Goal: Transaction & Acquisition: Subscribe to service/newsletter

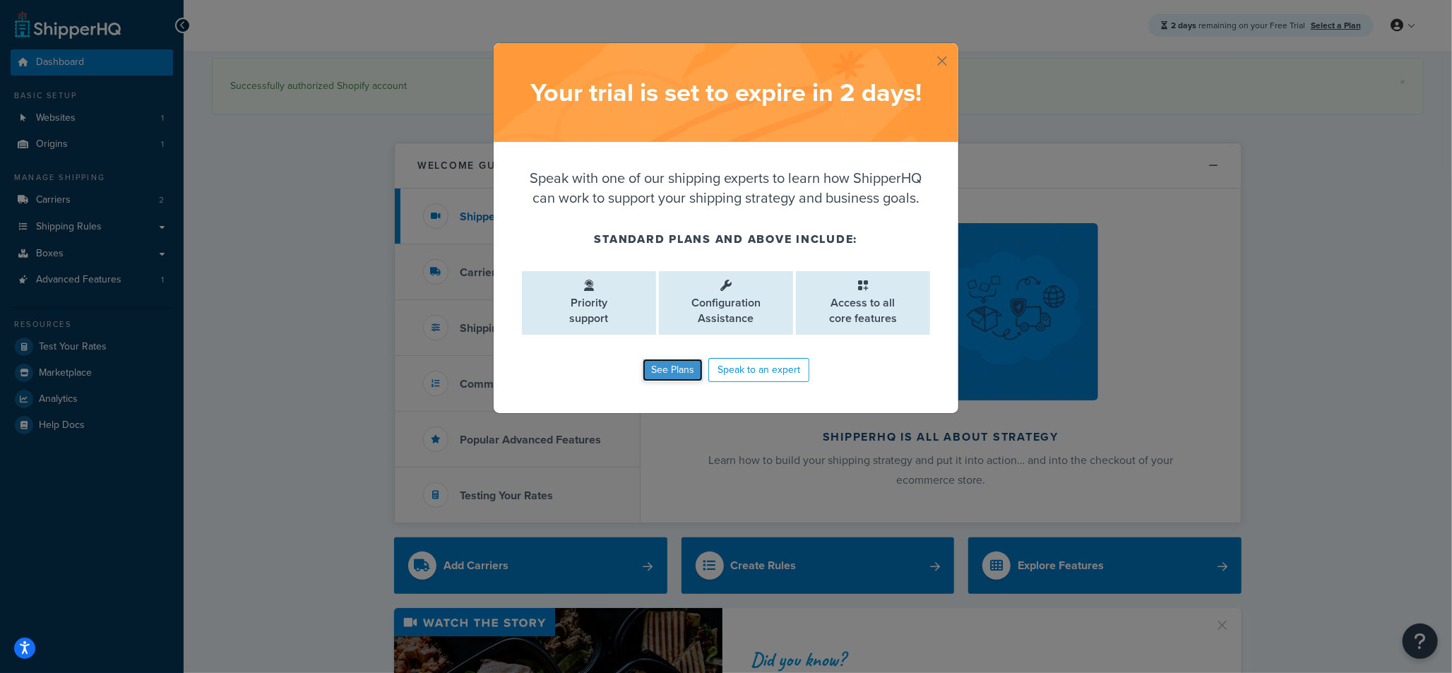
click at [677, 367] on link "See Plans" at bounding box center [673, 370] width 60 height 23
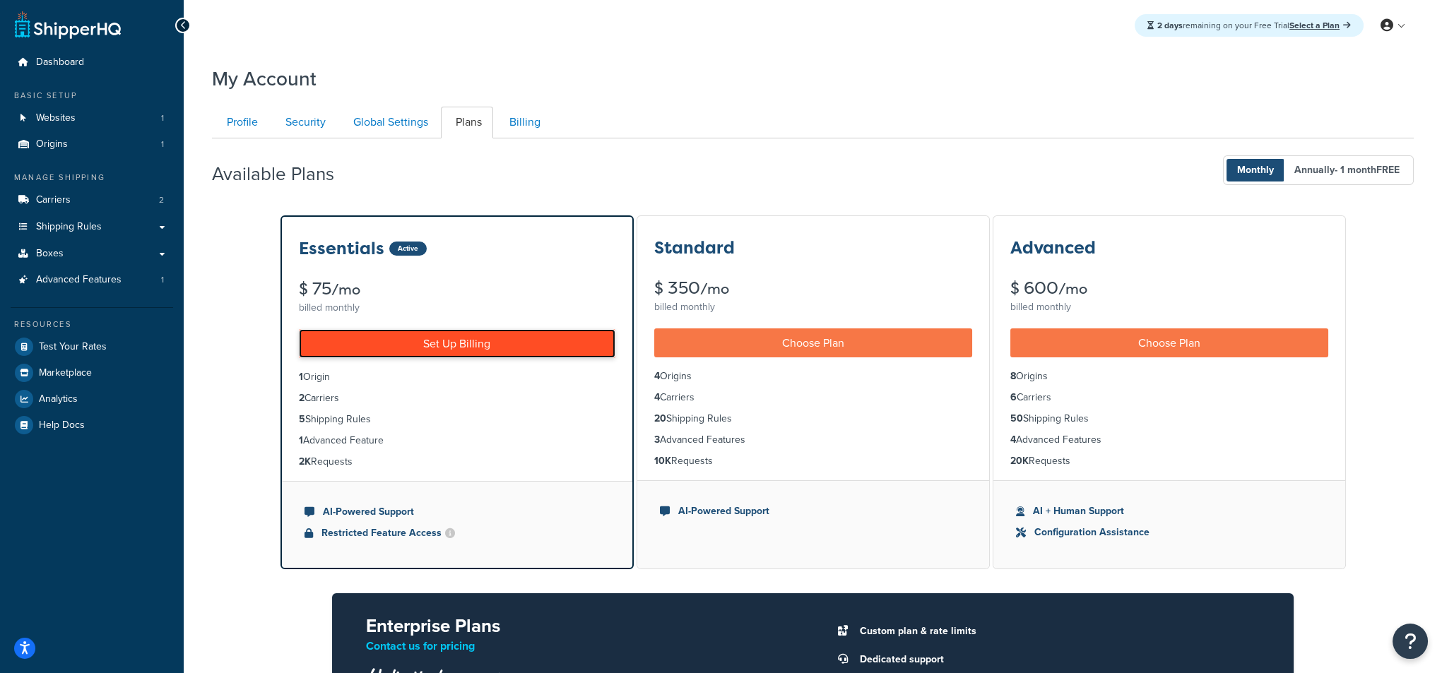
click at [441, 345] on link "Set Up Billing" at bounding box center [457, 343] width 316 height 29
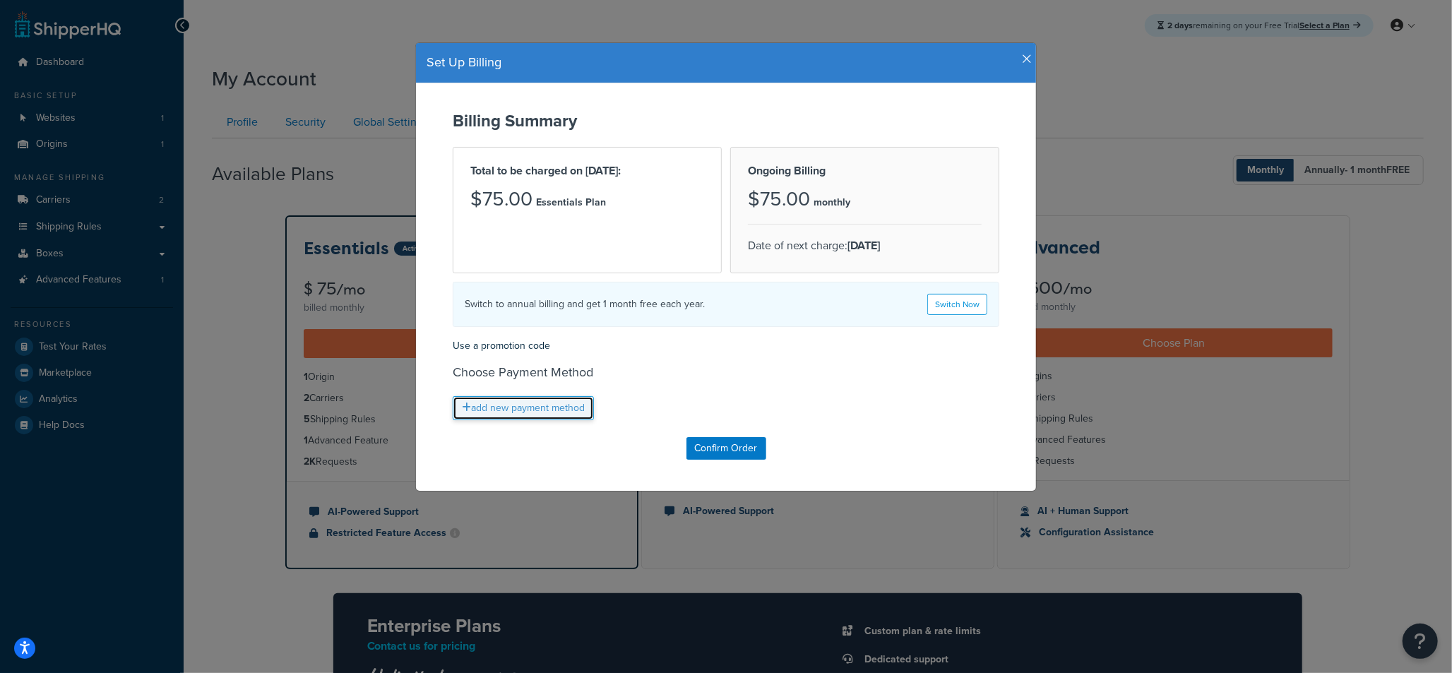
click at [479, 408] on link "add new payment method" at bounding box center [523, 408] width 141 height 24
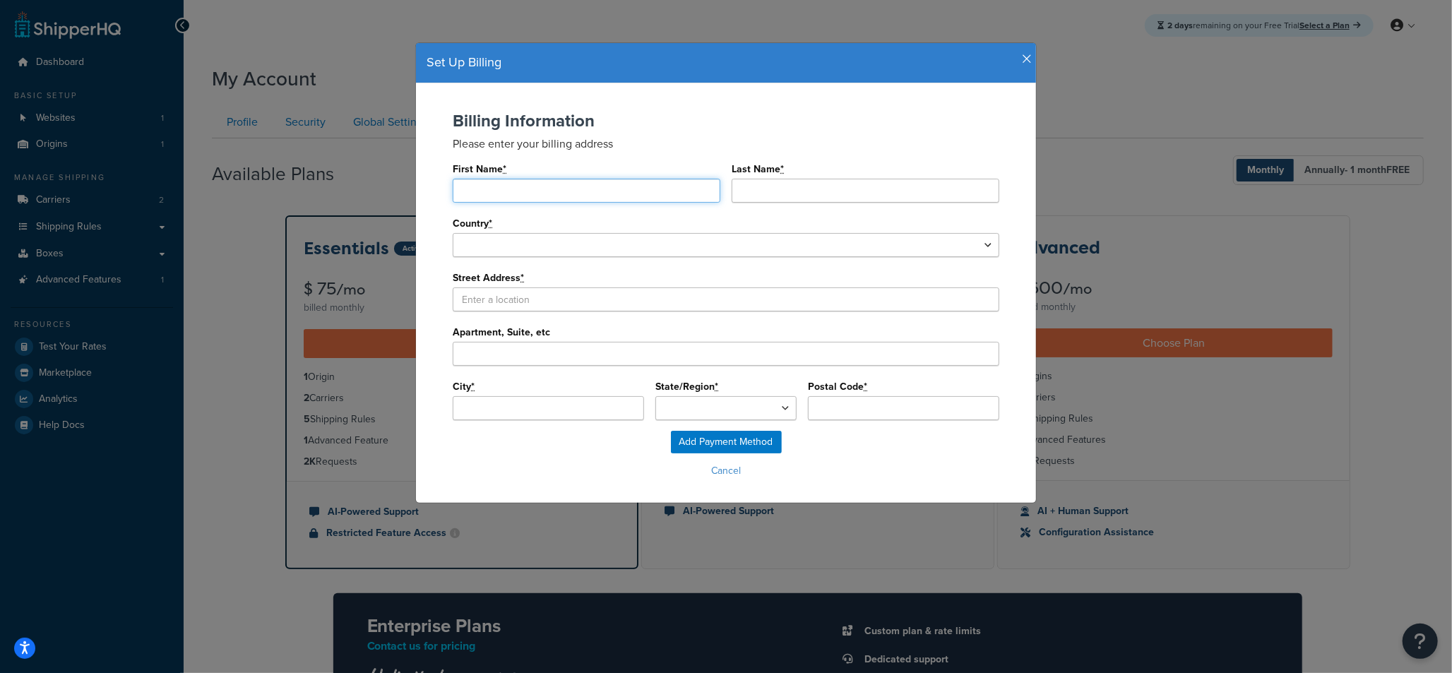
click at [555, 189] on input "First Name *" at bounding box center [587, 191] width 268 height 24
type input "Bradford"
type input "[PERSON_NAME]"
click at [584, 233] on div "United States Afghanistan Albania Algeria American Samoa Andorra Angola Anguill…" at bounding box center [726, 245] width 547 height 24
click at [586, 242] on select "United States Afghanistan Albania Algeria American Samoa Andorra Angola Anguill…" at bounding box center [726, 245] width 547 height 24
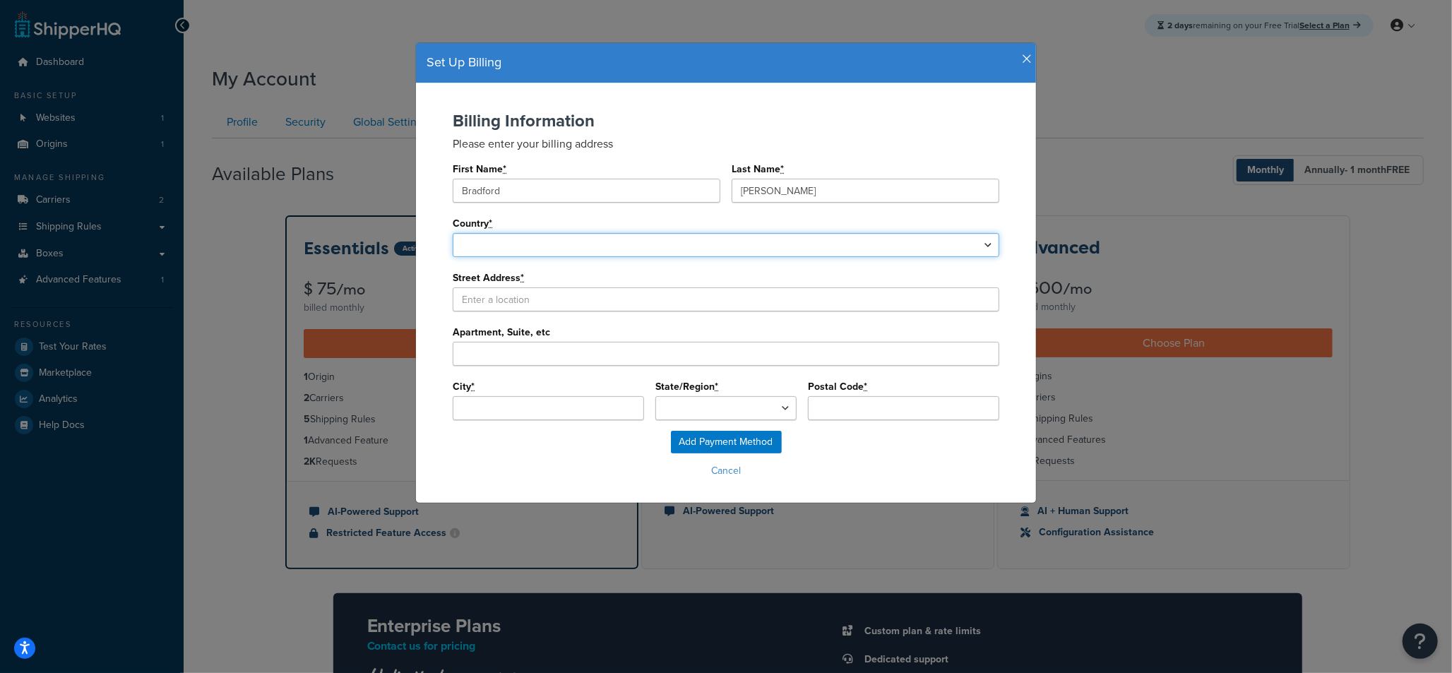
select select "1000"
click at [453, 233] on select "United States Afghanistan Albania Algeria American Samoa Andorra Angola Anguill…" at bounding box center [726, 245] width 547 height 24
select select
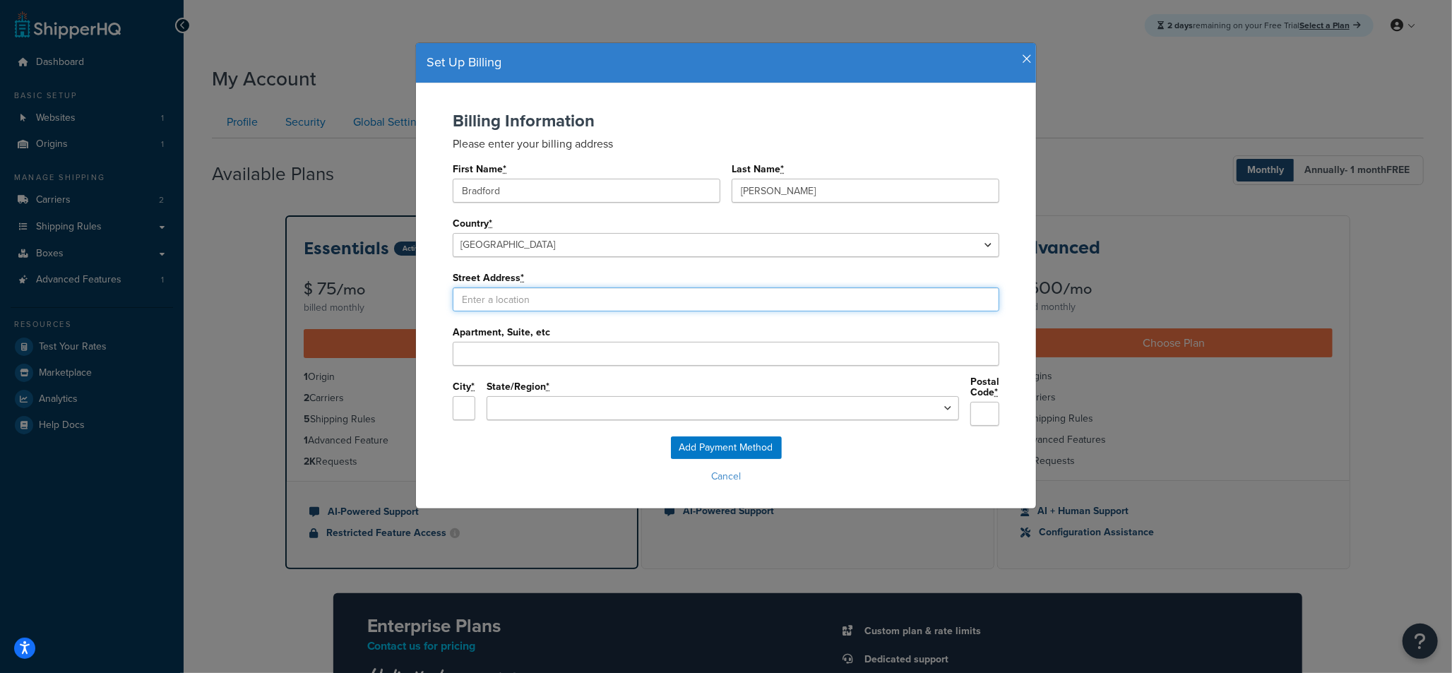
click at [538, 290] on input "Street Address *" at bounding box center [726, 300] width 547 height 24
type input "3734 S Danube Cir"
type input "Aurora"
select select "CO"
type input "80013"
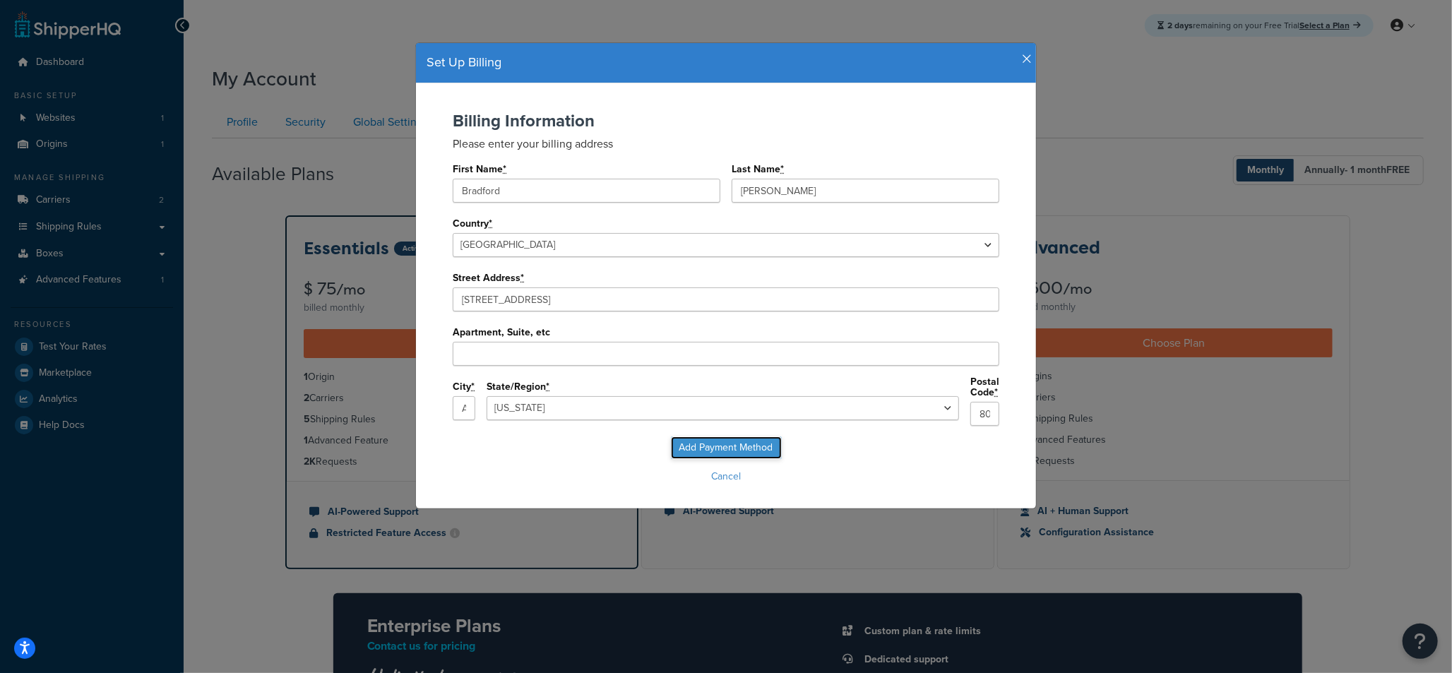
click at [746, 443] on input "Add Payment Method" at bounding box center [726, 448] width 111 height 23
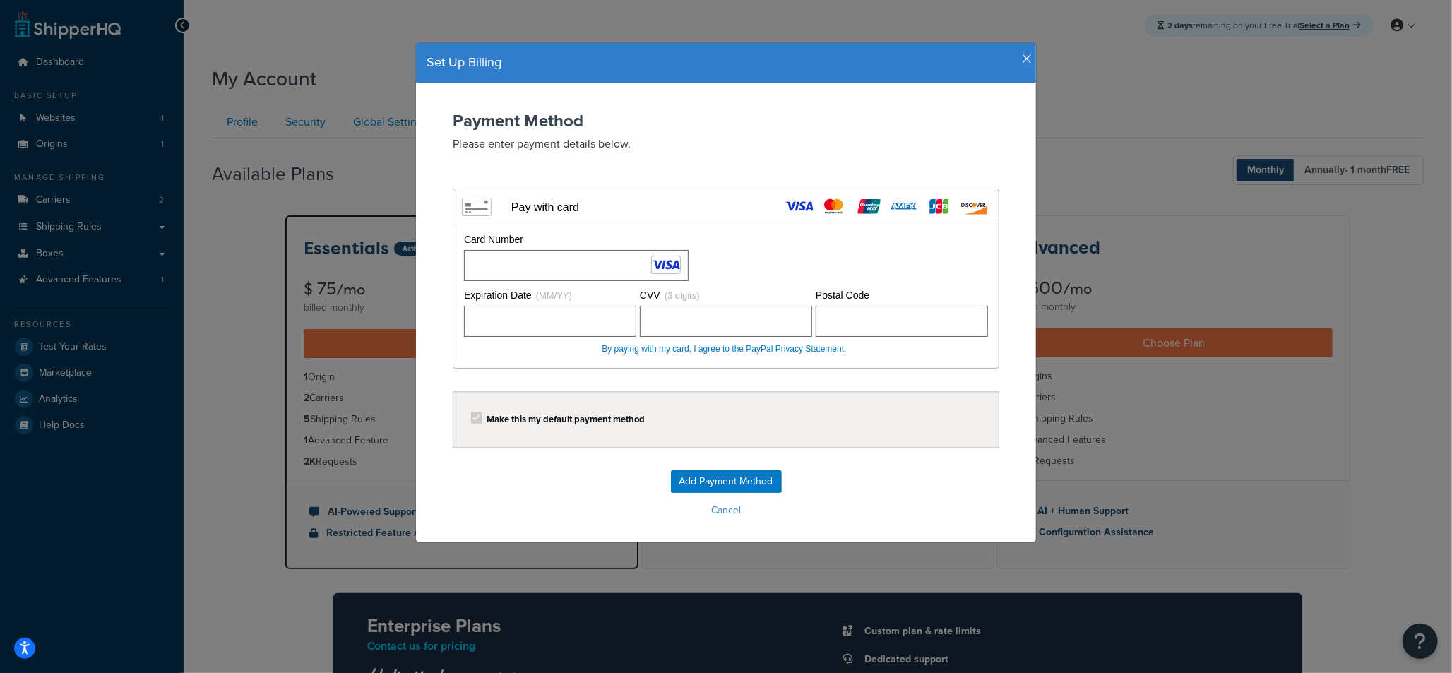
drag, startPoint x: 552, startPoint y: 469, endPoint x: 564, endPoint y: 468, distance: 12.8
click at [552, 470] on div "Add Payment Method Cancel" at bounding box center [726, 495] width 592 height 51
click at [706, 480] on input "Add Payment Method" at bounding box center [726, 481] width 111 height 23
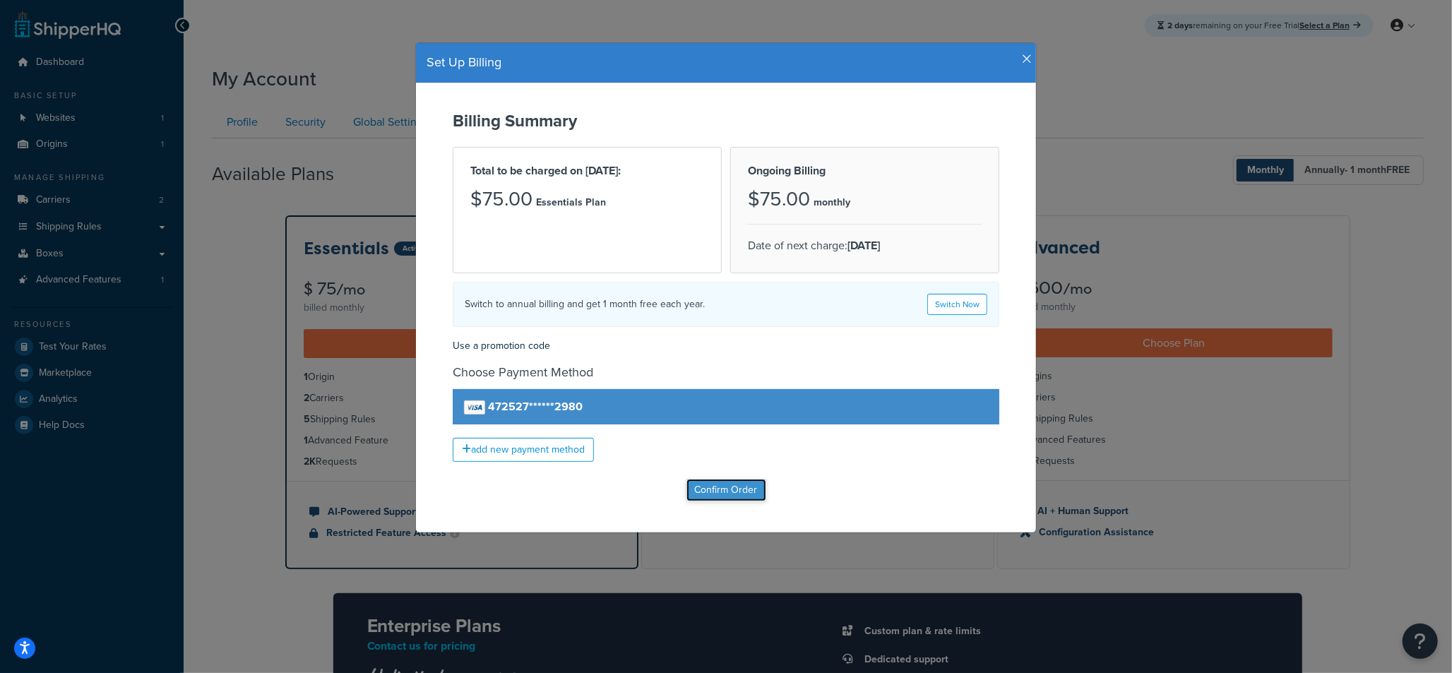
click at [725, 489] on input "Confirm Order" at bounding box center [727, 490] width 80 height 23
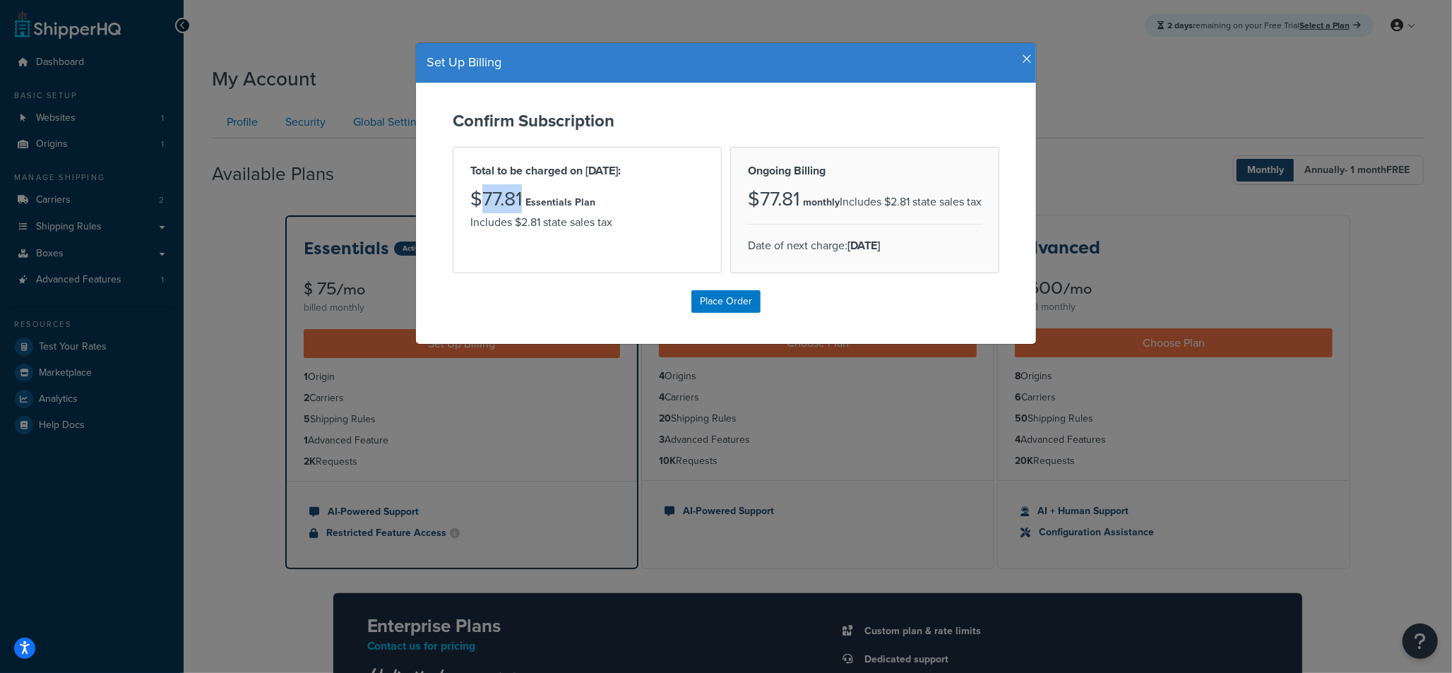
drag, startPoint x: 478, startPoint y: 199, endPoint x: 516, endPoint y: 199, distance: 38.2
click at [516, 199] on h3 "$77.81" at bounding box center [496, 200] width 52 height 22
copy h3 "77.81"
click at [718, 313] on input "Place Order" at bounding box center [726, 301] width 69 height 23
type input "Place Order"
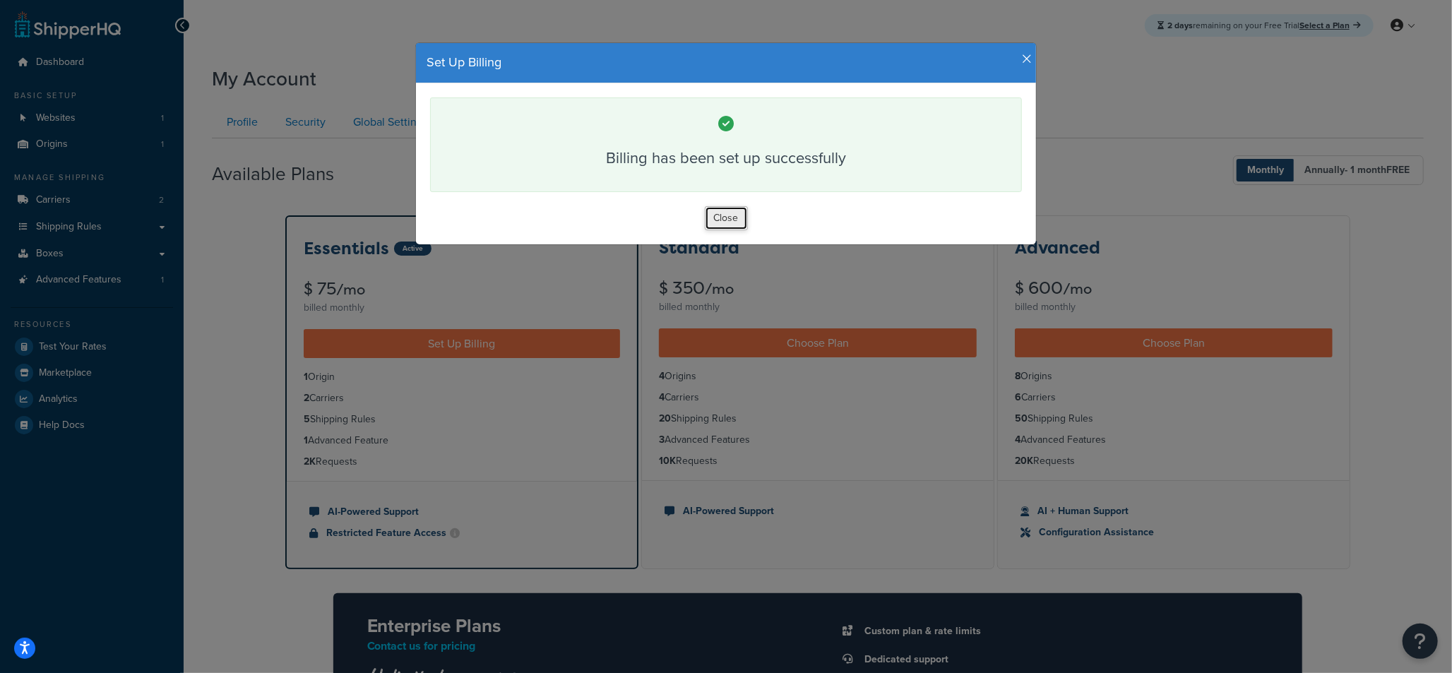
click at [728, 213] on button "Close" at bounding box center [726, 218] width 43 height 24
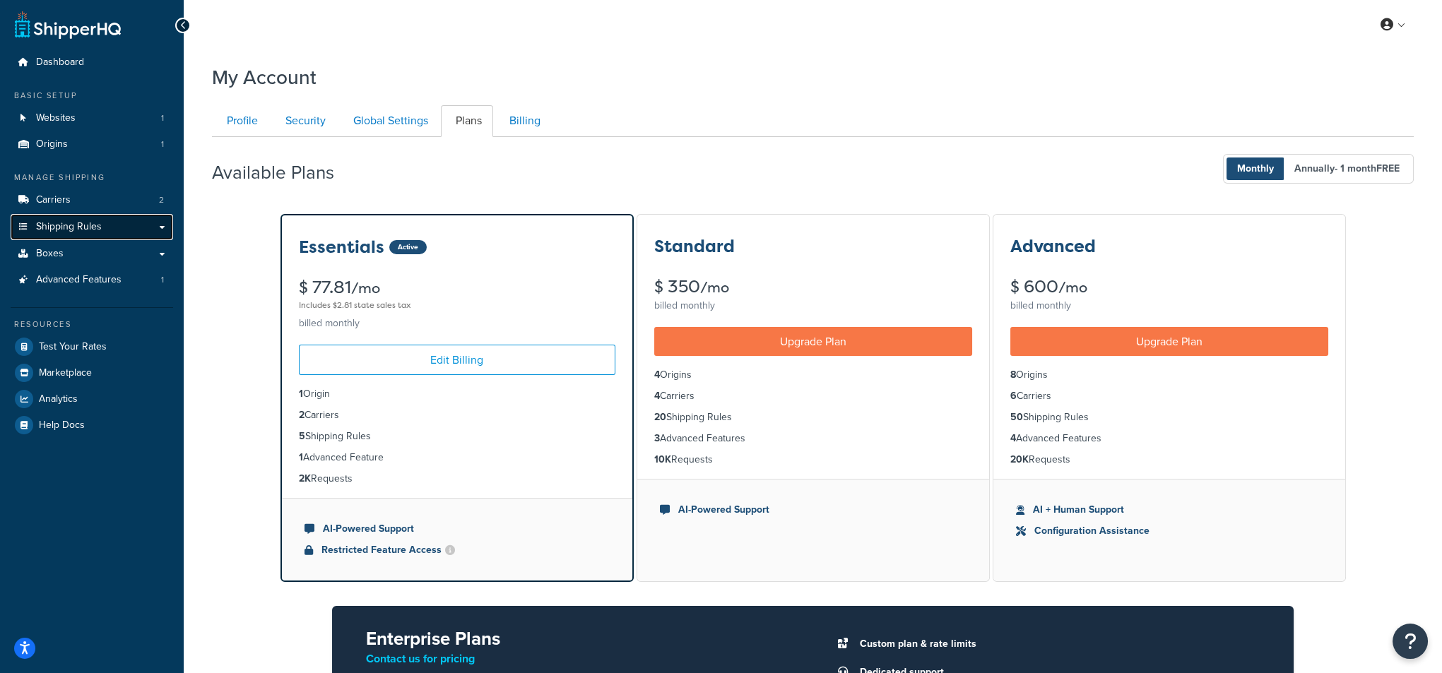
click at [78, 218] on link "Shipping Rules" at bounding box center [92, 227] width 162 height 26
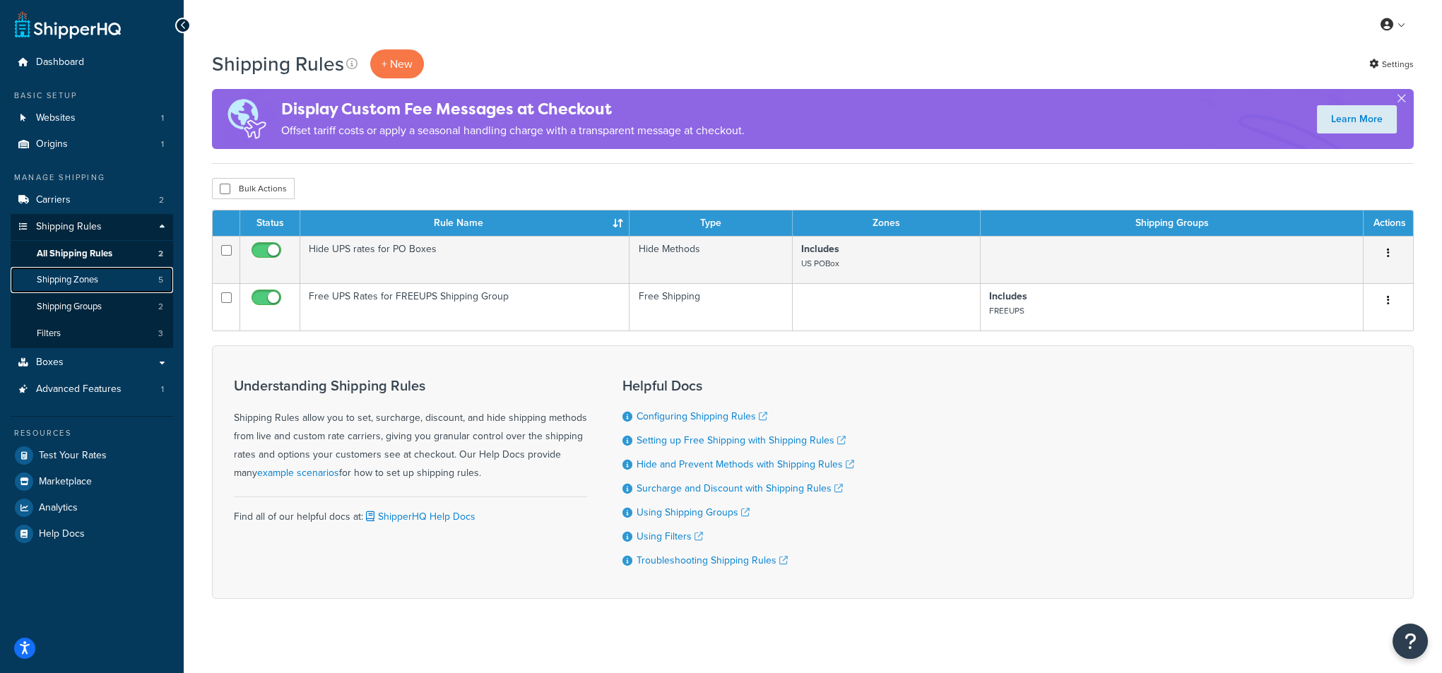
click at [92, 278] on span "Shipping Zones" at bounding box center [67, 280] width 61 height 12
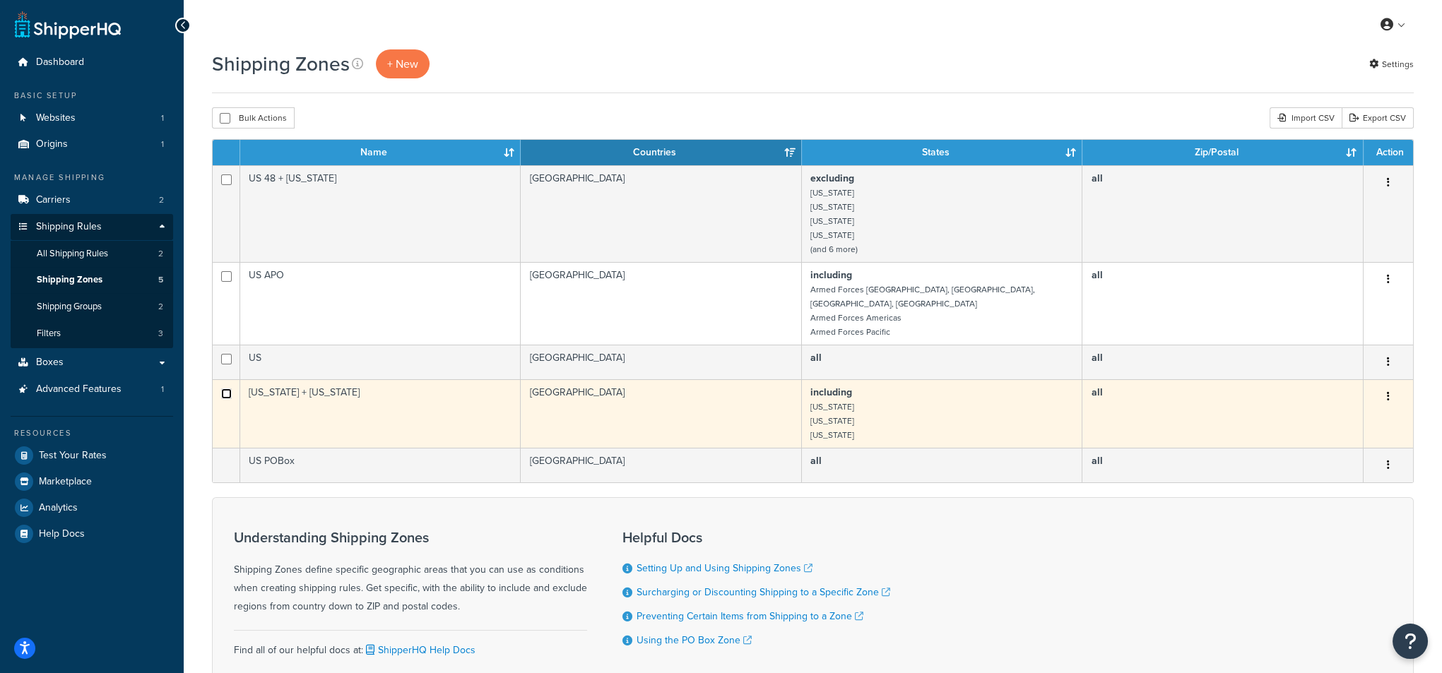
click at [223, 389] on input "checkbox" at bounding box center [226, 394] width 11 height 11
checkbox input "true"
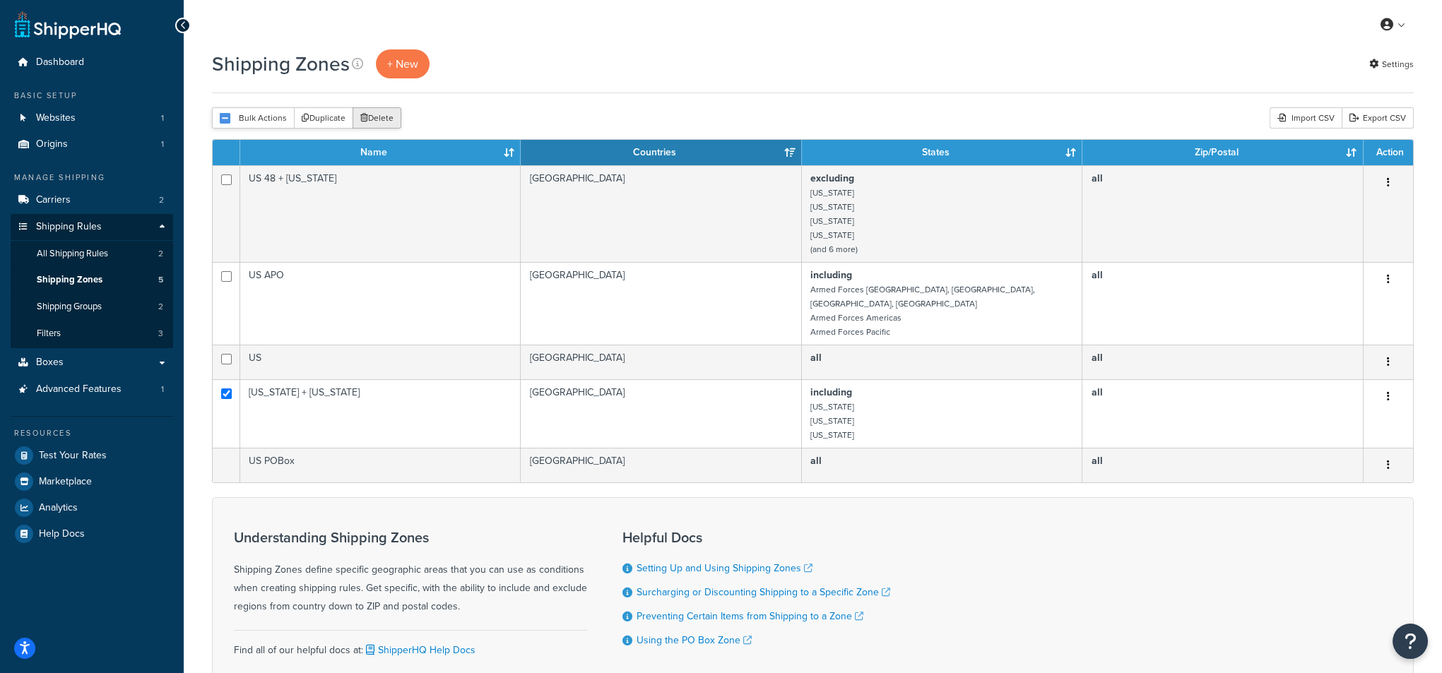
click at [384, 119] on button "Delete" at bounding box center [377, 117] width 49 height 21
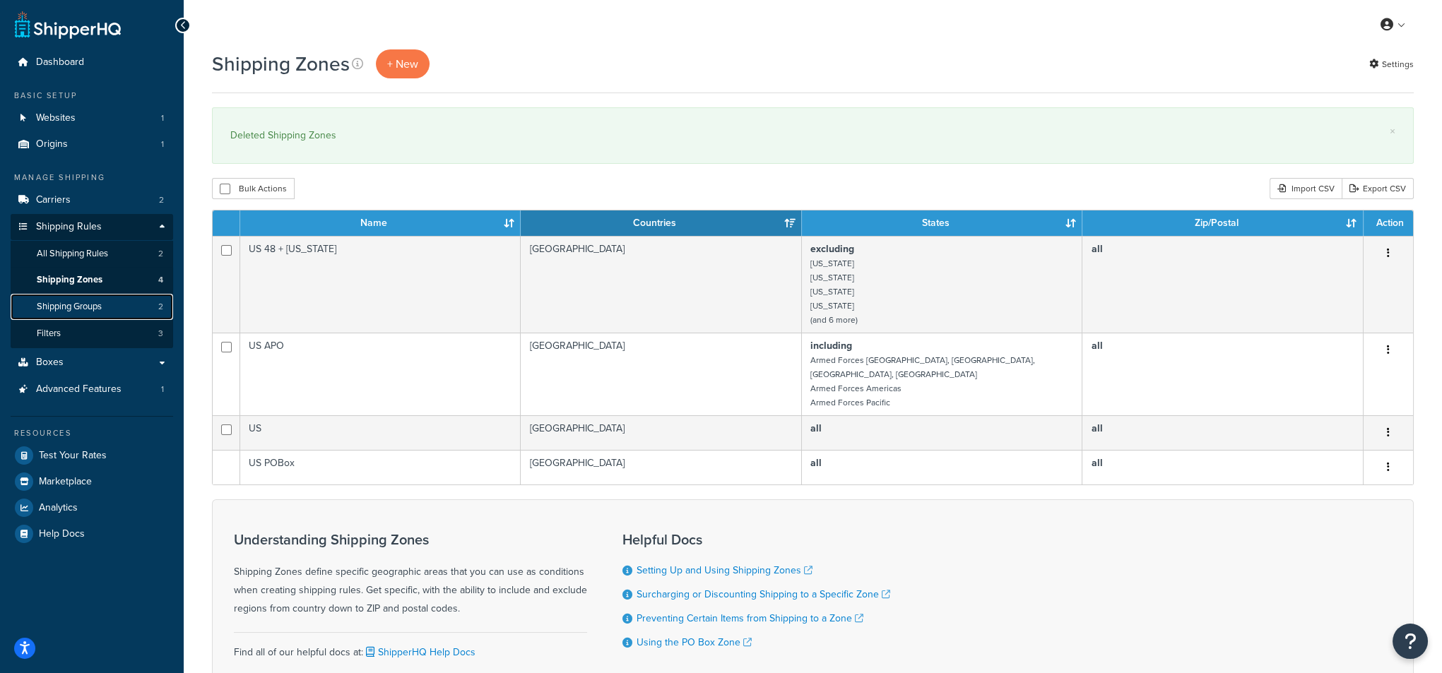
click at [83, 310] on span "Shipping Groups" at bounding box center [69, 307] width 65 height 12
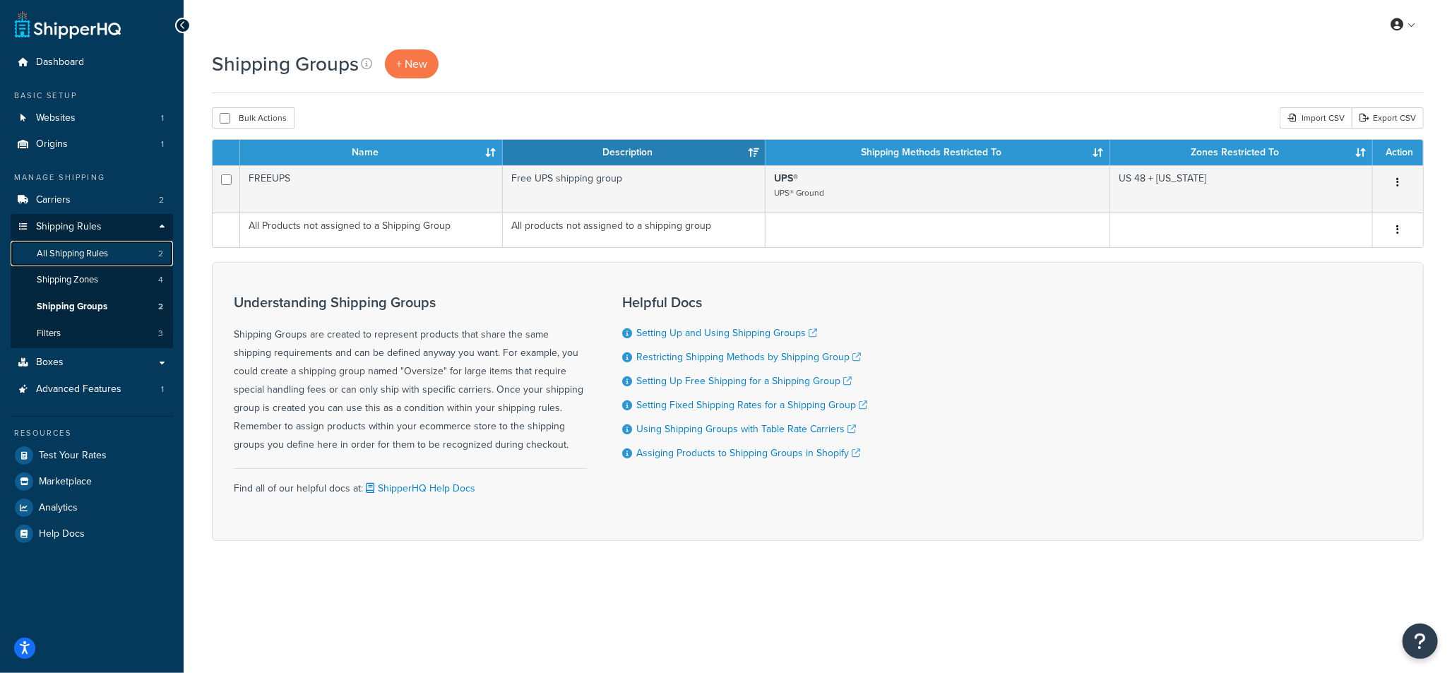
click at [111, 249] on link "All Shipping Rules 2" at bounding box center [92, 254] width 162 height 26
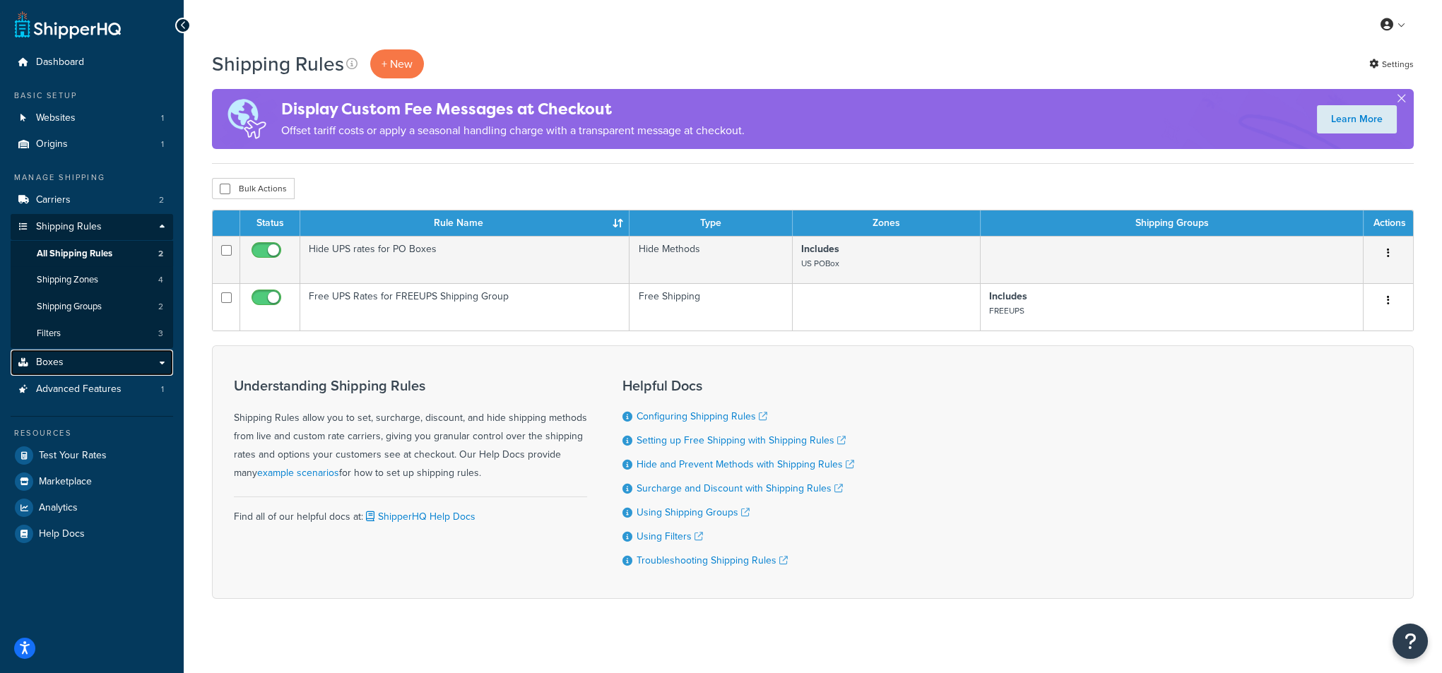
click at [165, 357] on link "Boxes" at bounding box center [92, 363] width 162 height 26
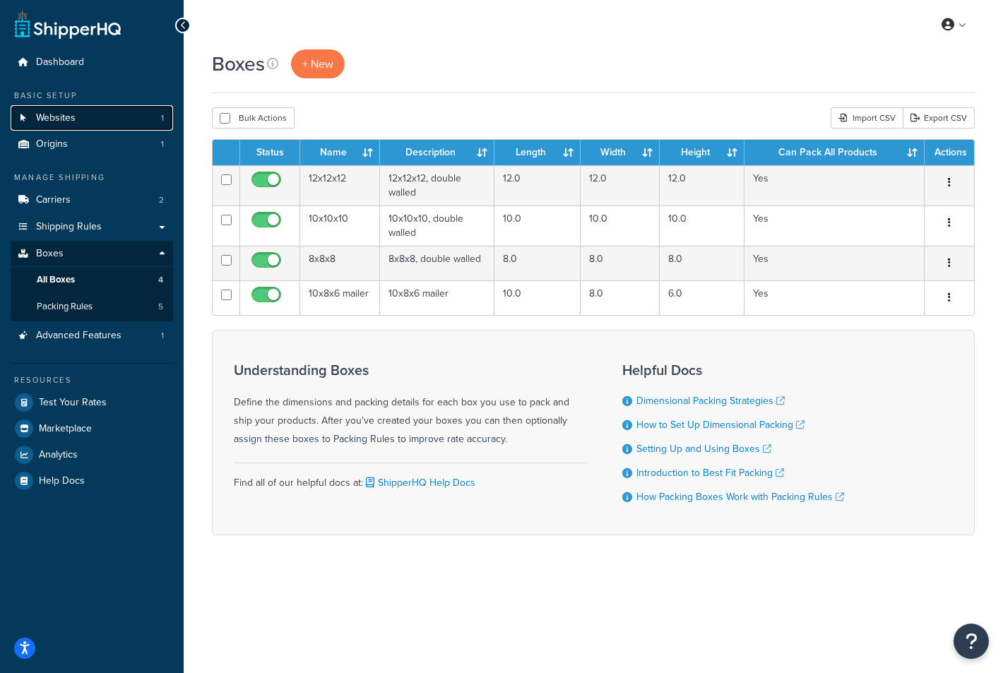
click at [77, 121] on link "Websites 1" at bounding box center [92, 118] width 162 height 26
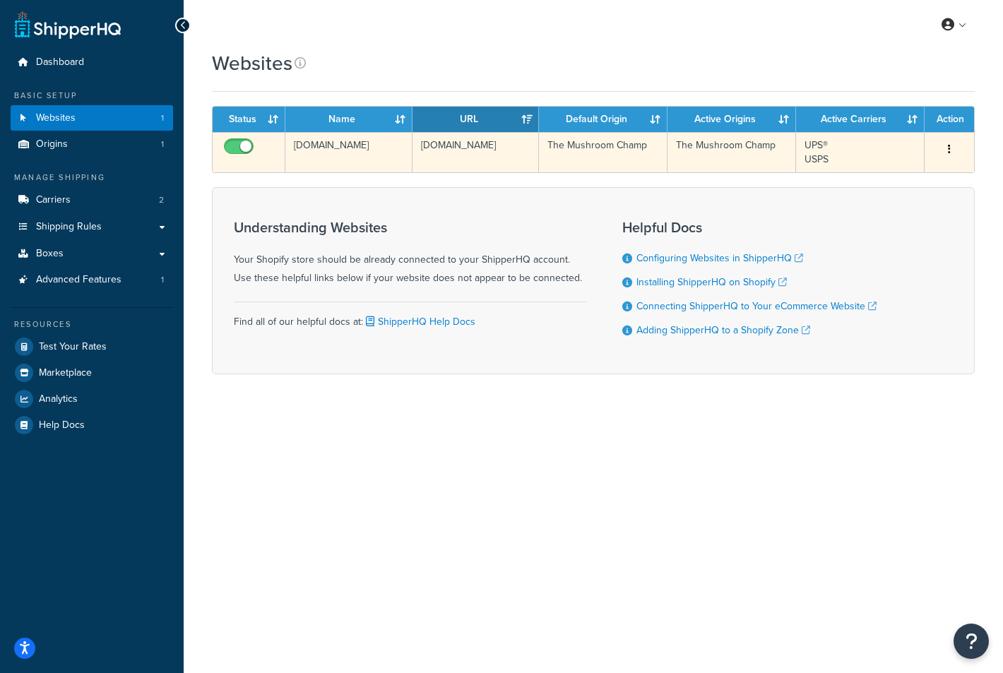
click at [350, 153] on td "gr0n8x-du.myshopify.com" at bounding box center [348, 152] width 127 height 40
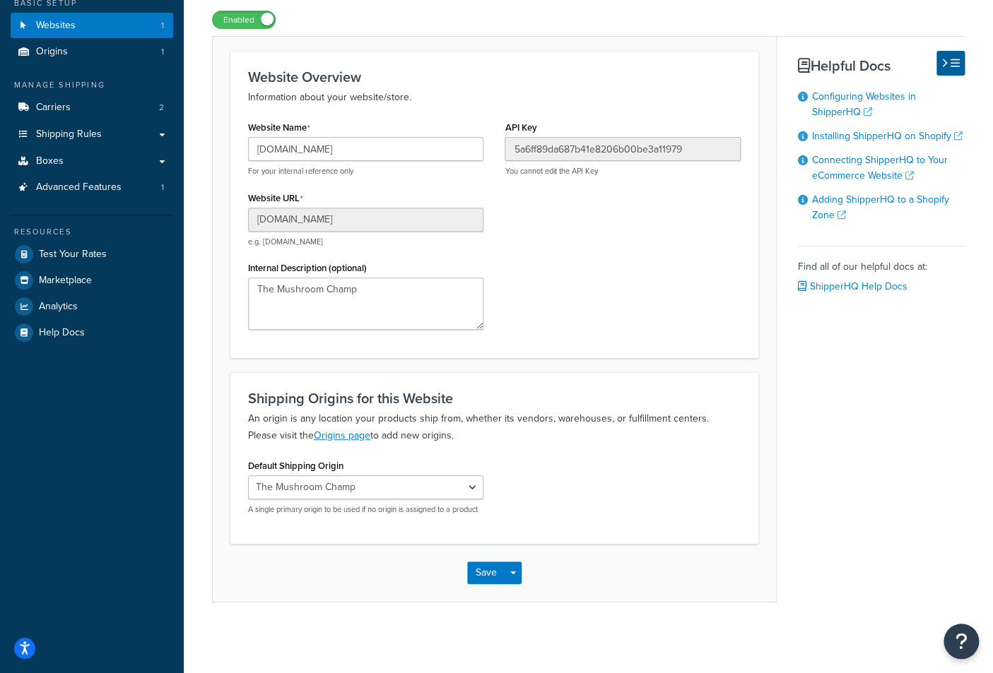
scroll to position [102, 0]
click at [471, 475] on select "The Mushroom Champ" at bounding box center [365, 487] width 235 height 24
click at [567, 457] on div "Default Shipping Origin The Mushroom Champ A single primary origin to be used i…" at bounding box center [494, 491] width 514 height 70
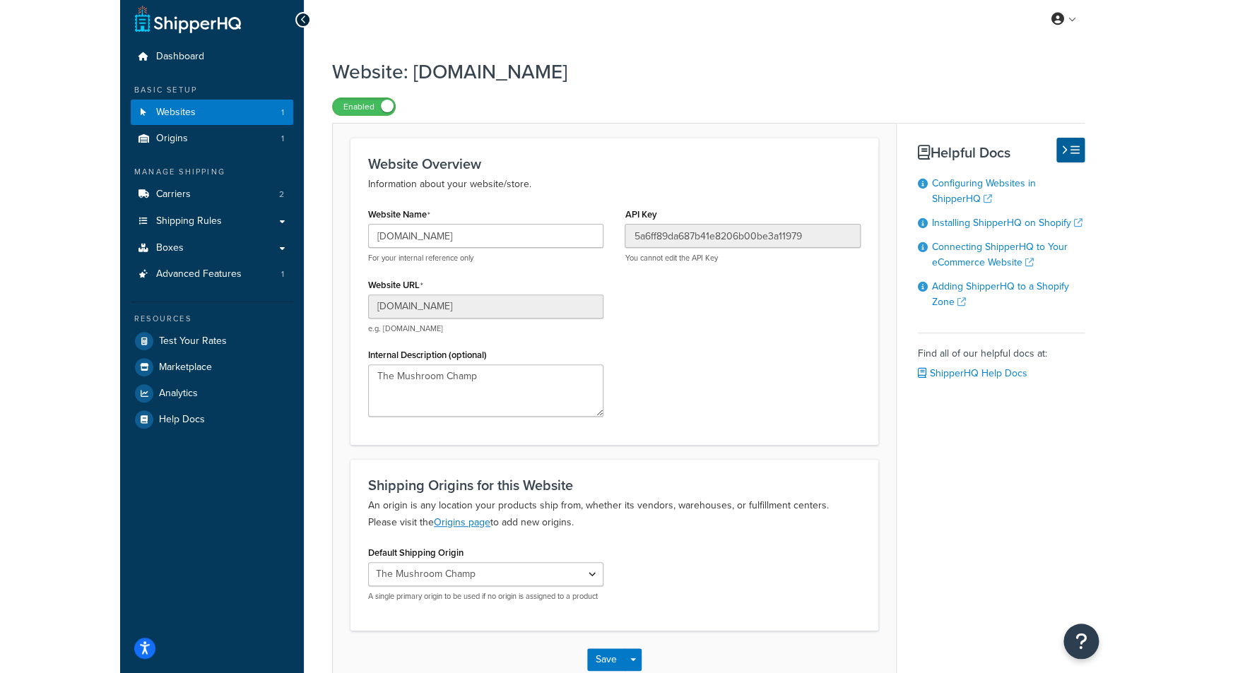
scroll to position [0, 0]
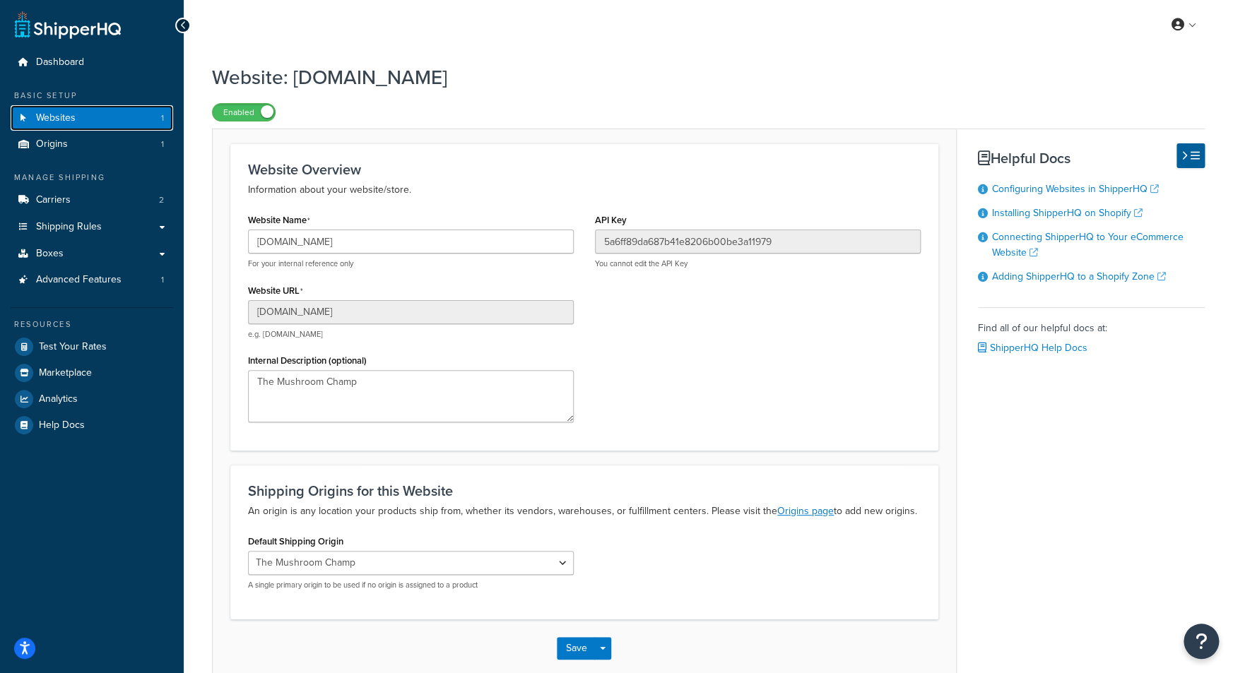
click at [72, 116] on span "Websites" at bounding box center [56, 118] width 40 height 12
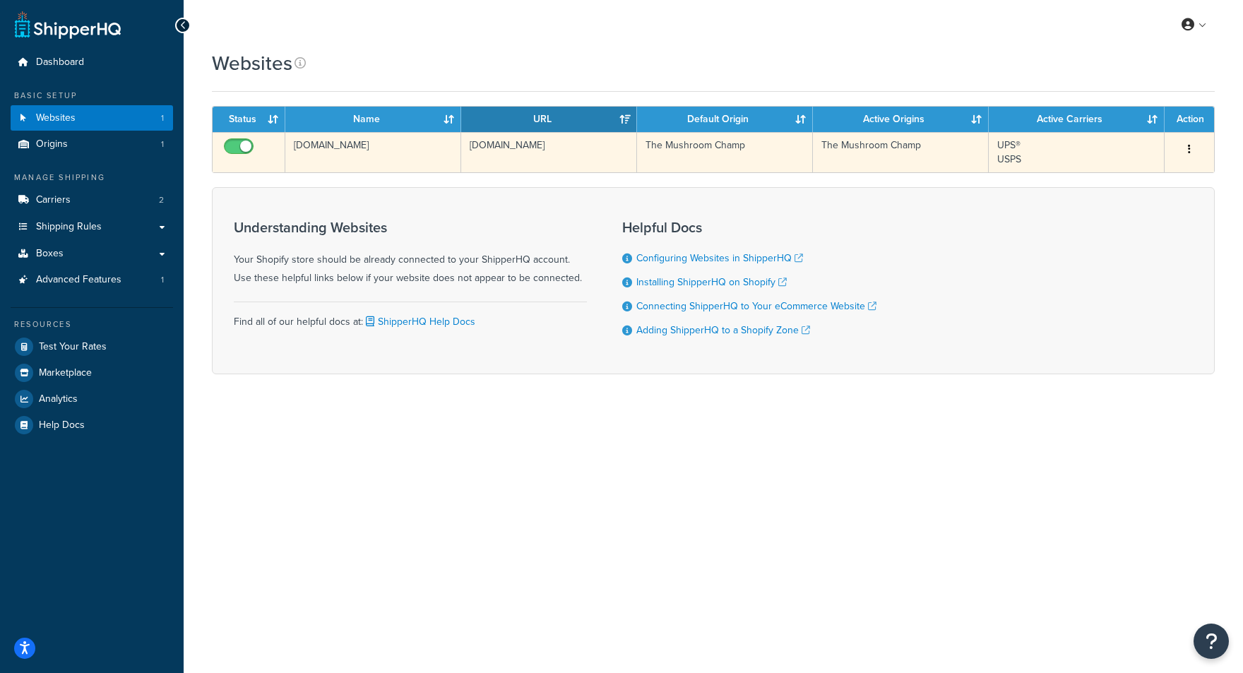
click at [1194, 147] on button "button" at bounding box center [1190, 149] width 20 height 23
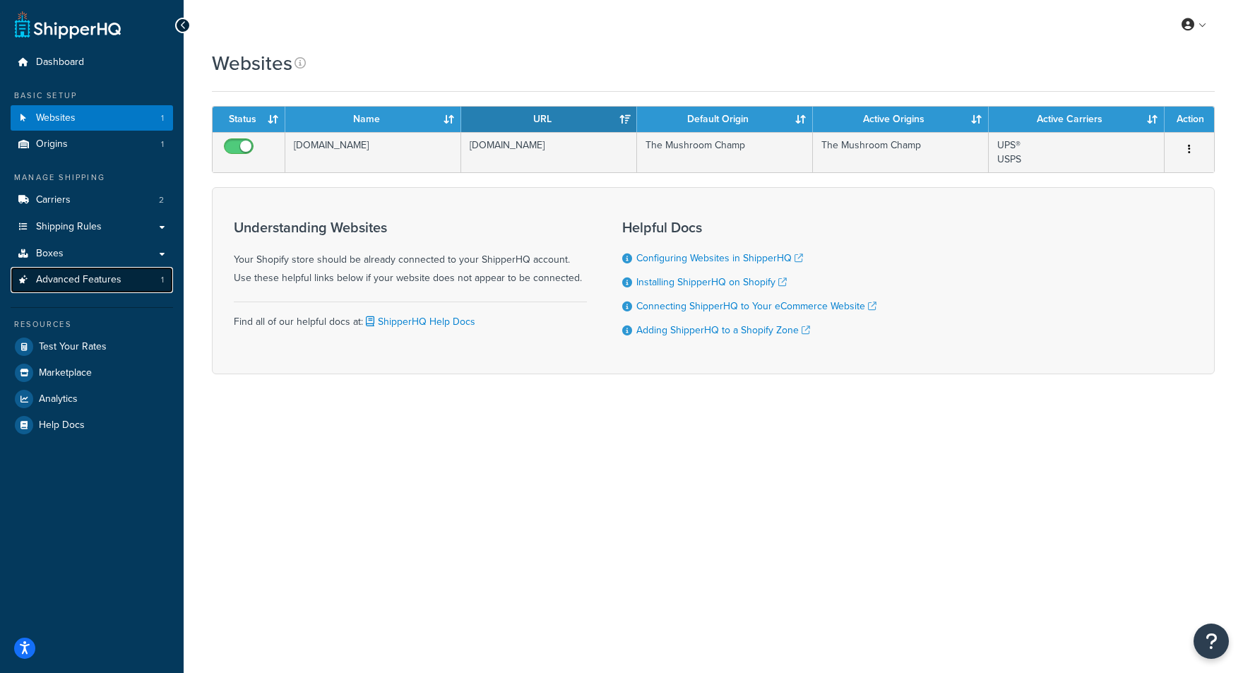
click at [91, 278] on span "Advanced Features" at bounding box center [78, 280] width 85 height 12
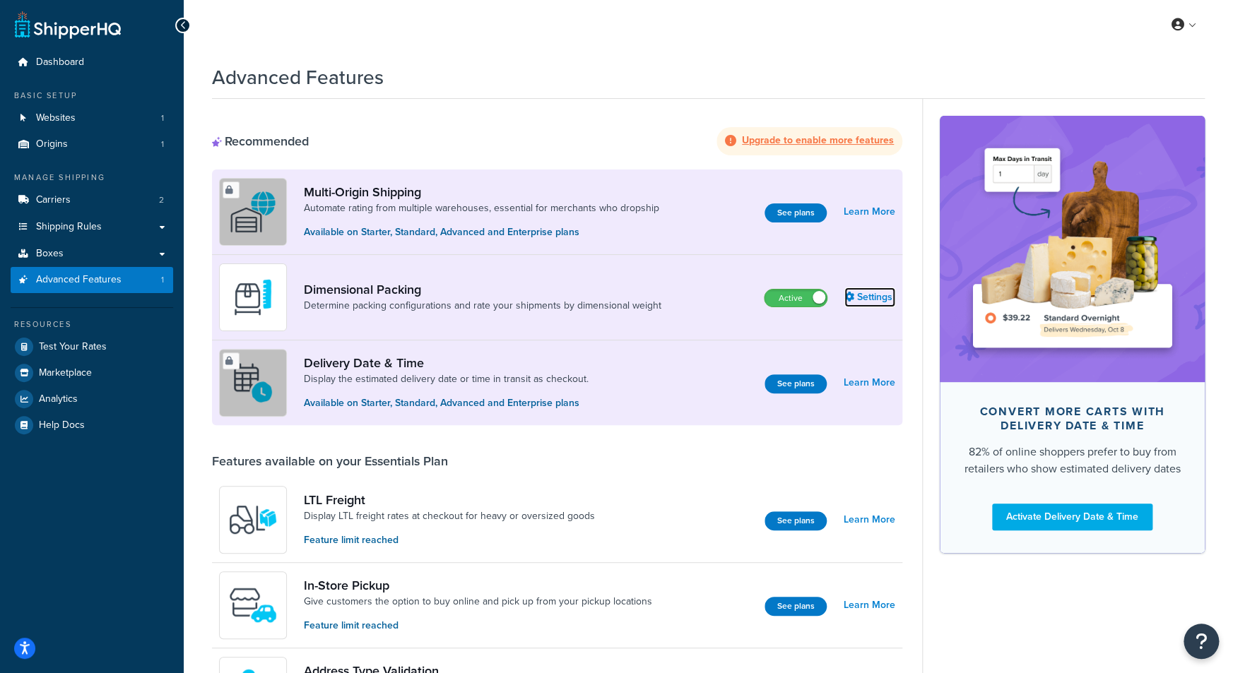
click at [869, 293] on link "Settings" at bounding box center [869, 298] width 51 height 20
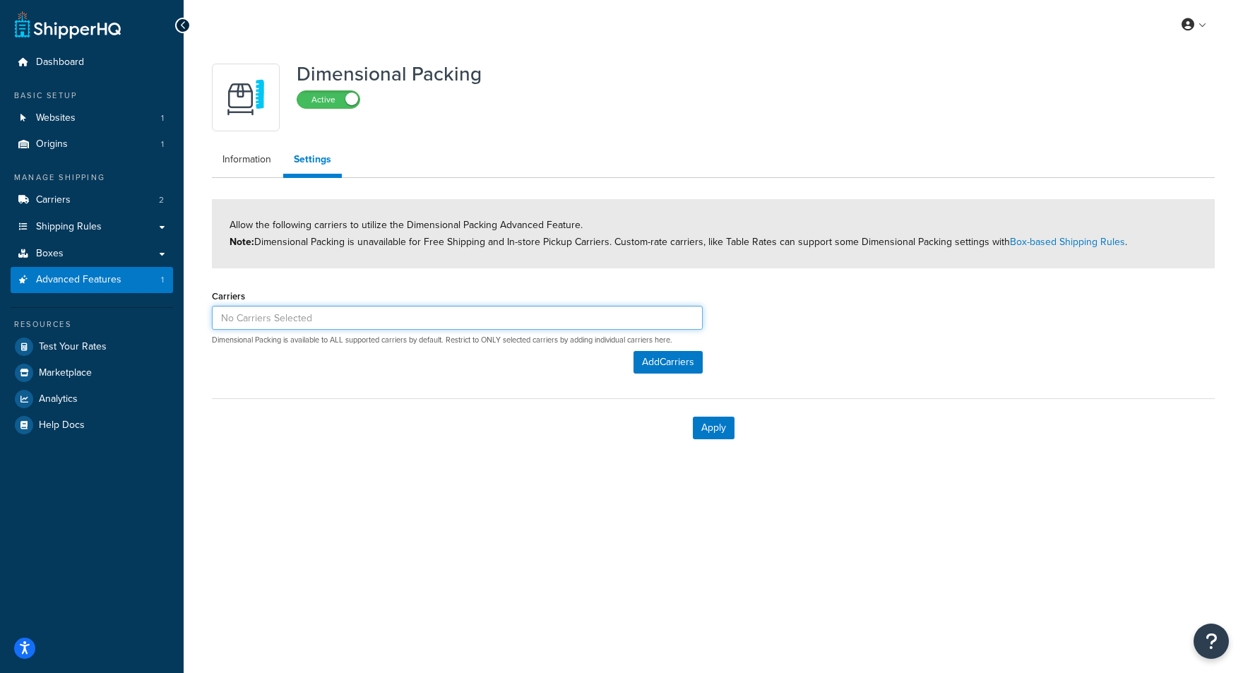
click at [324, 318] on input at bounding box center [457, 318] width 491 height 24
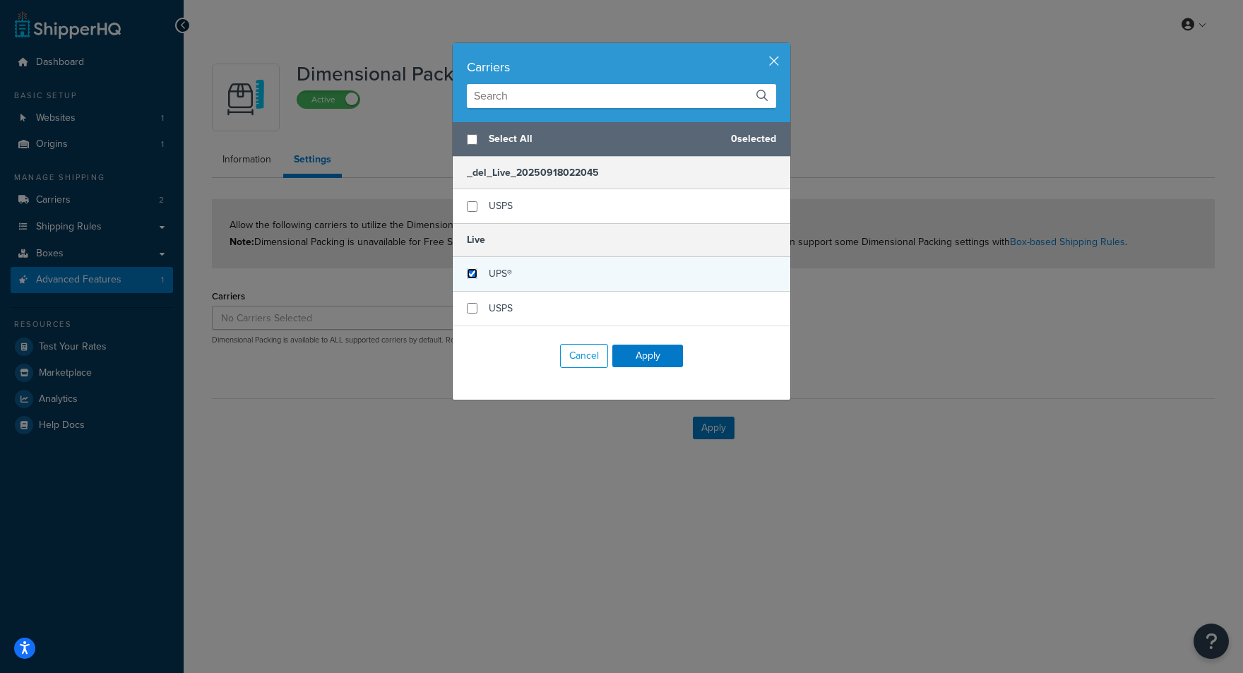
click at [467, 274] on input "checkbox" at bounding box center [472, 273] width 11 height 11
checkbox input "true"
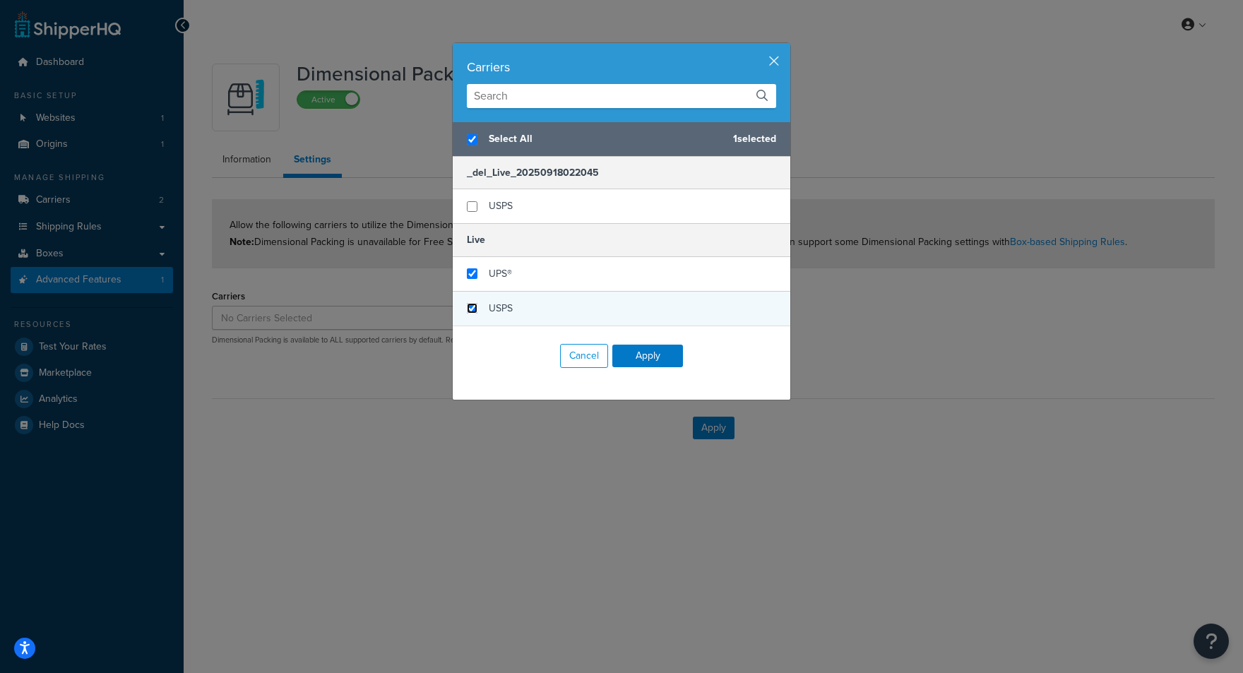
checkbox input "true"
click at [467, 308] on input "checkbox" at bounding box center [472, 308] width 11 height 11
checkbox input "true"
click at [654, 356] on button "Apply" at bounding box center [647, 356] width 71 height 23
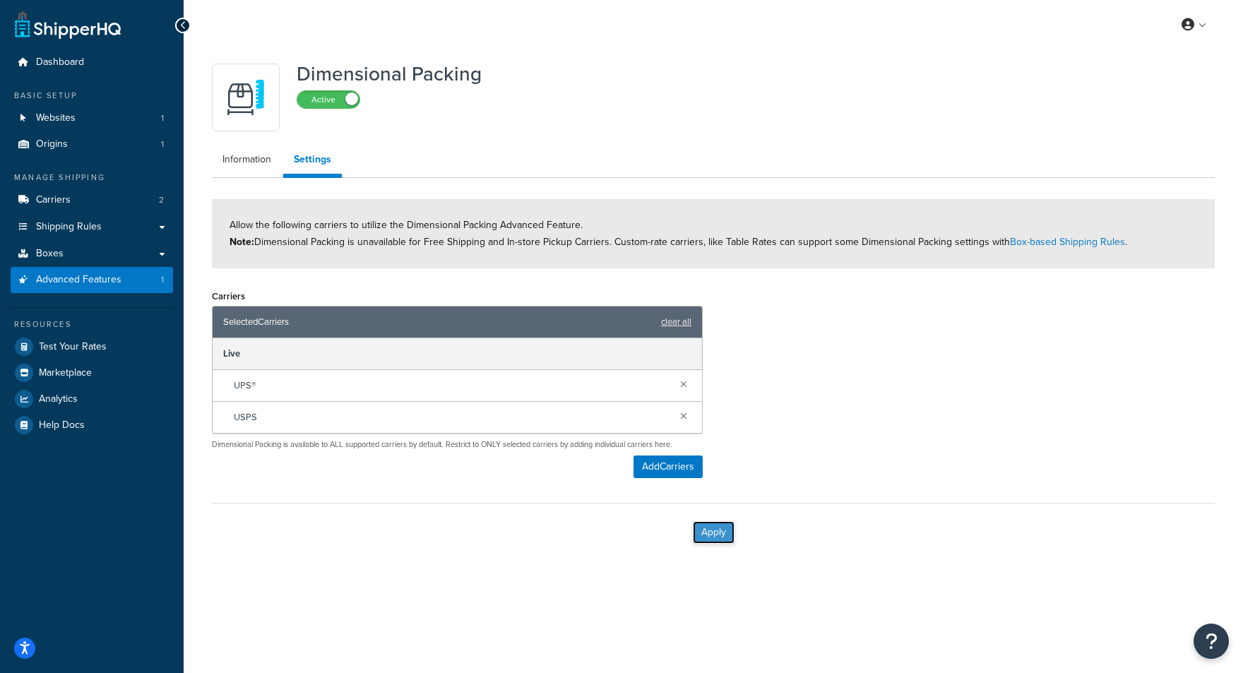
click at [726, 534] on button "Apply" at bounding box center [714, 532] width 42 height 23
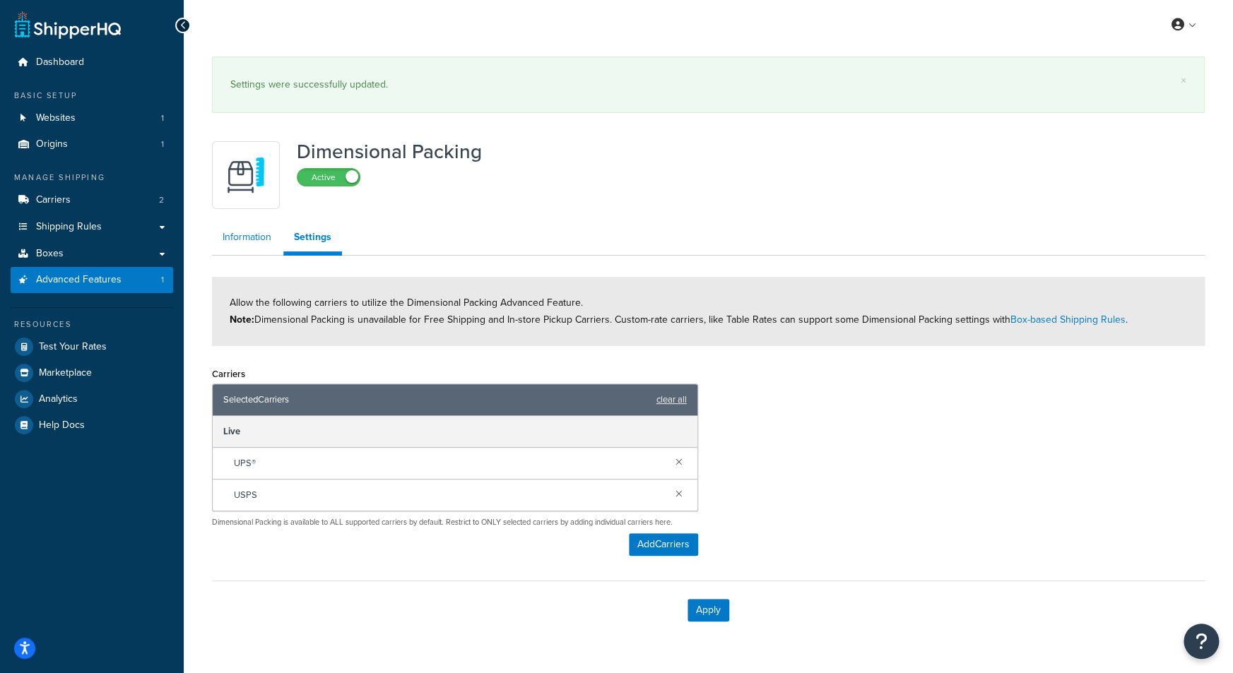
click at [252, 235] on link "Information" at bounding box center [247, 237] width 70 height 28
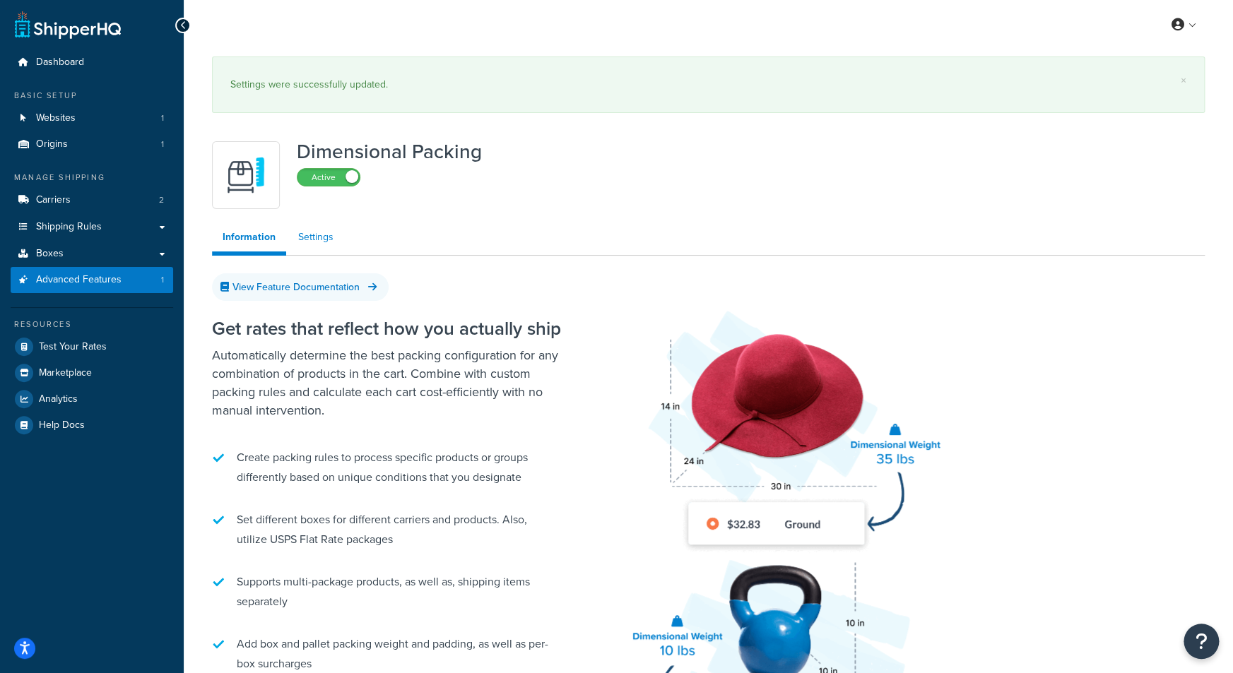
click at [323, 242] on link "Settings" at bounding box center [316, 237] width 57 height 28
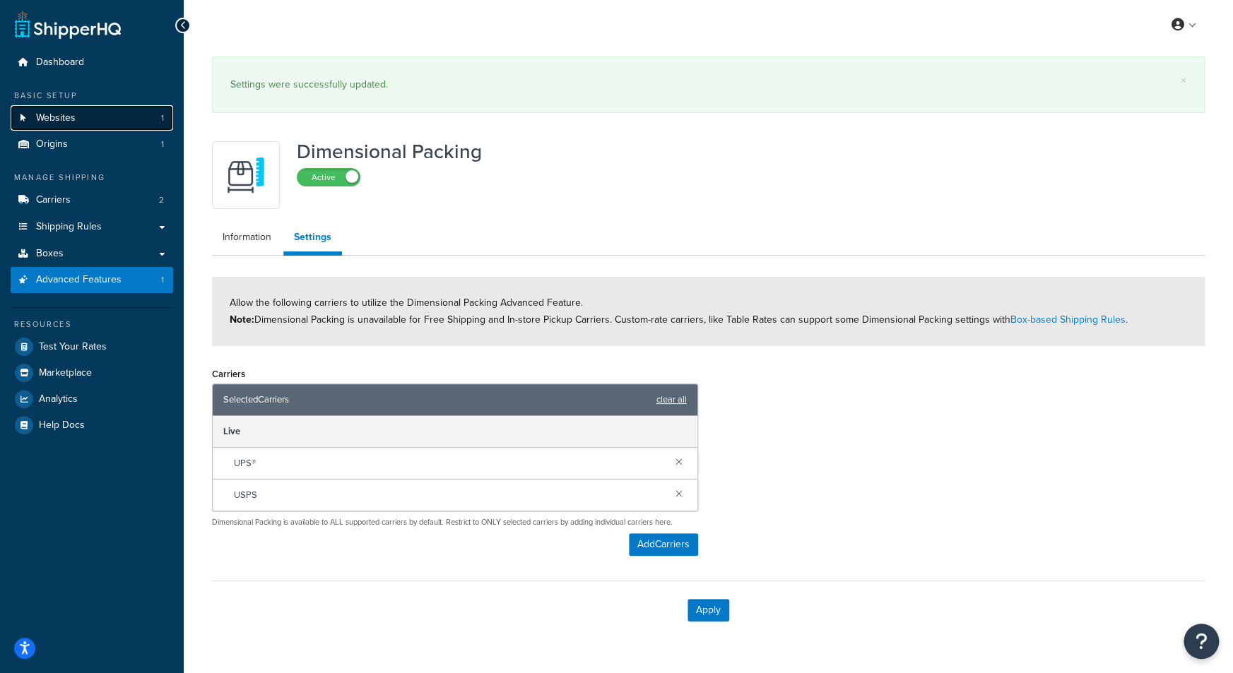
click at [102, 115] on link "Websites 1" at bounding box center [92, 118] width 162 height 26
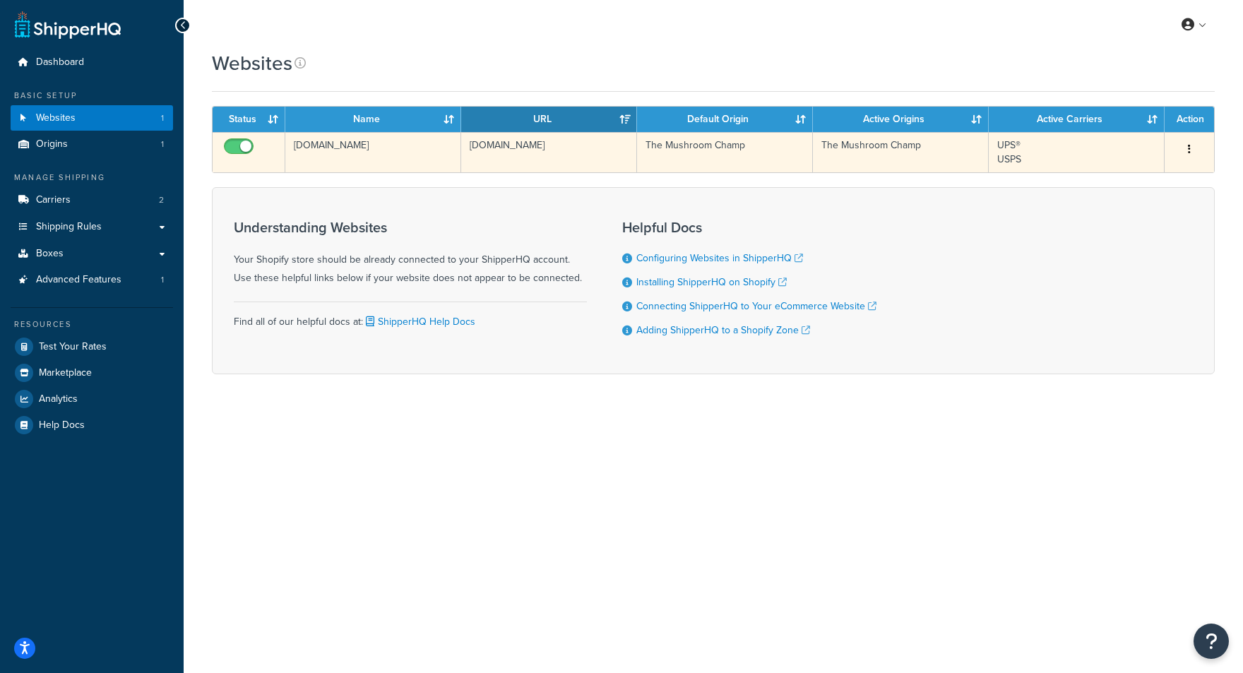
click at [781, 152] on td "The Mushroom Champ" at bounding box center [725, 152] width 176 height 40
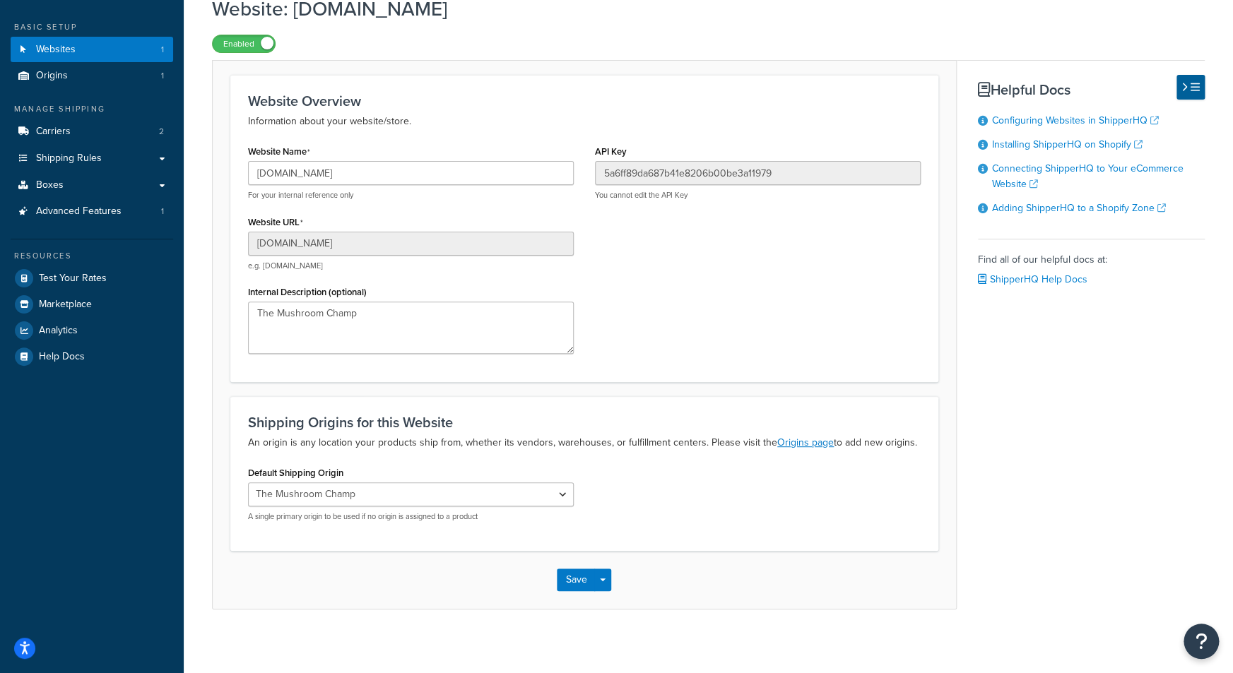
scroll to position [75, 0]
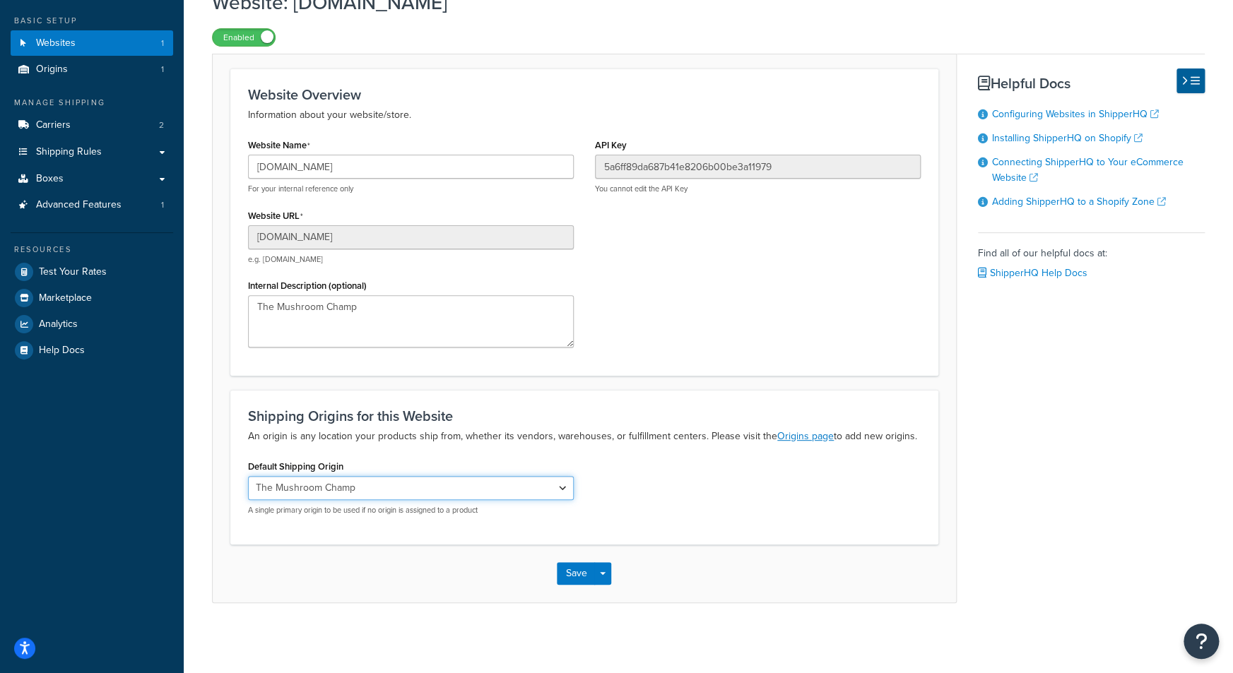
click at [359, 480] on select "The Mushroom Champ" at bounding box center [411, 488] width 326 height 24
click at [363, 454] on div "Shipping Origins for this Website An origin is any location your products ship …" at bounding box center [584, 467] width 708 height 154
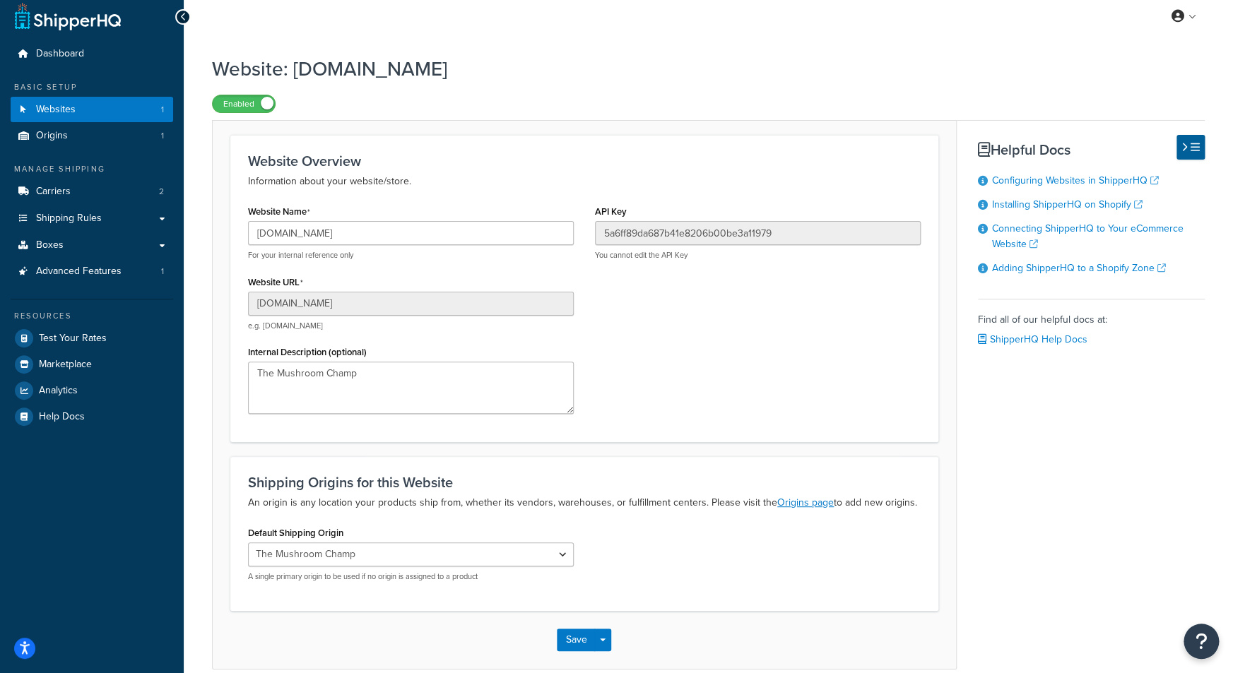
scroll to position [0, 0]
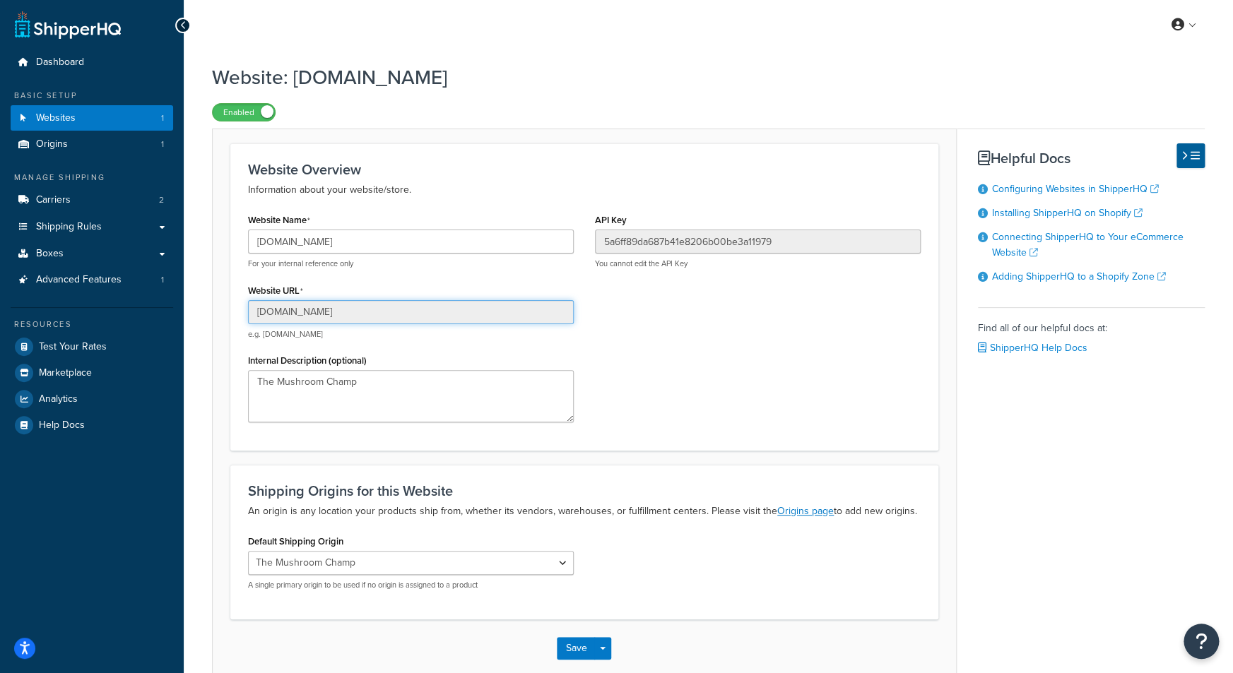
click at [343, 315] on input "[DOMAIN_NAME]" at bounding box center [411, 312] width 326 height 24
click at [231, 327] on div "Website Overview Information about your website/store. Website Name gr0n8x-du.m…" at bounding box center [584, 296] width 708 height 307
click at [167, 250] on link "Boxes" at bounding box center [92, 254] width 162 height 26
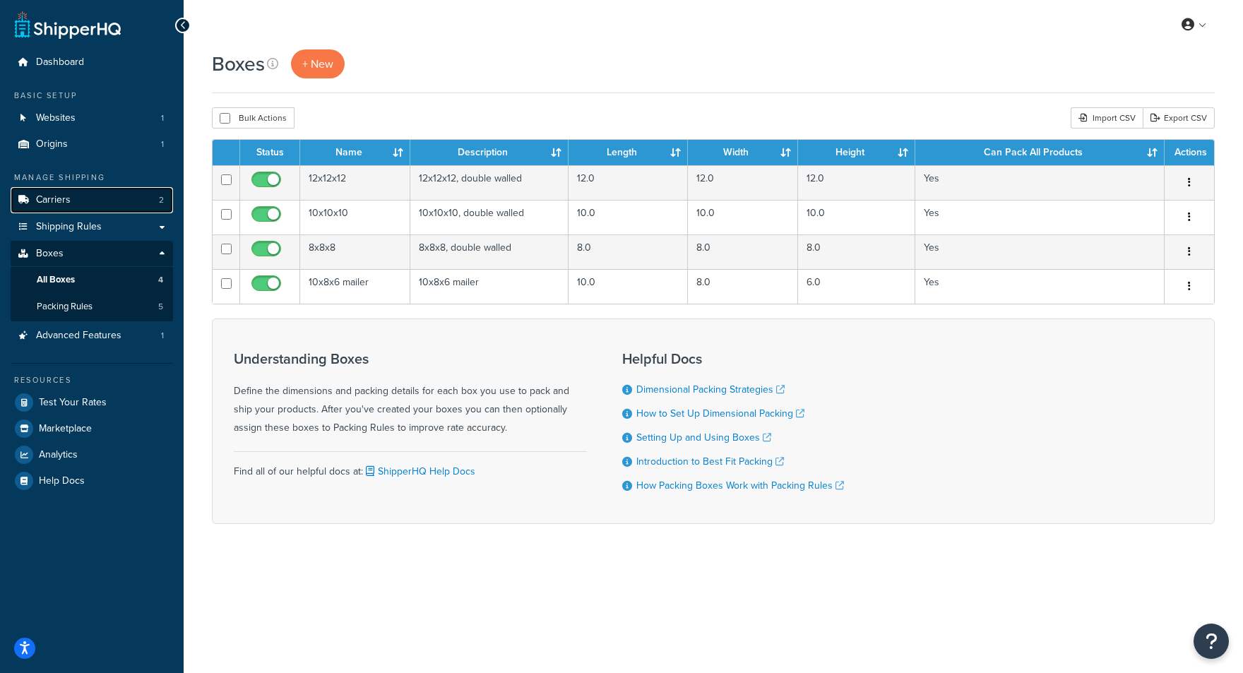
click at [102, 203] on link "Carriers 2" at bounding box center [92, 200] width 162 height 26
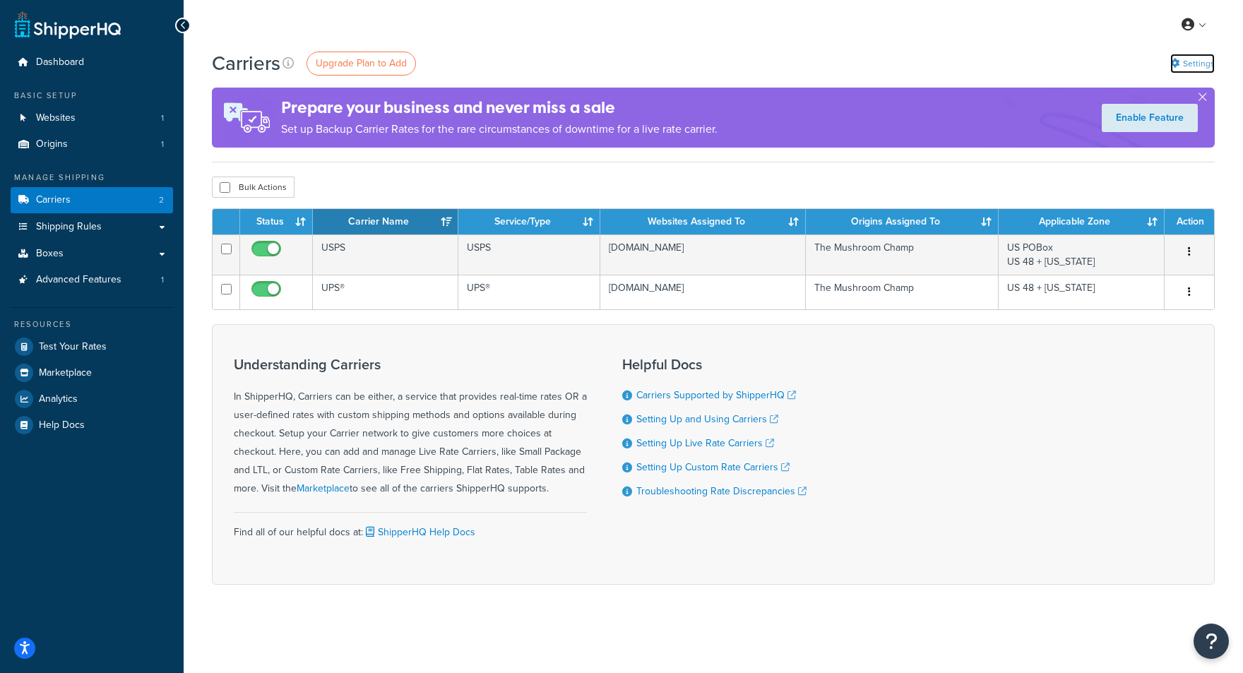
click at [1205, 61] on link "Settings" at bounding box center [1193, 64] width 45 height 20
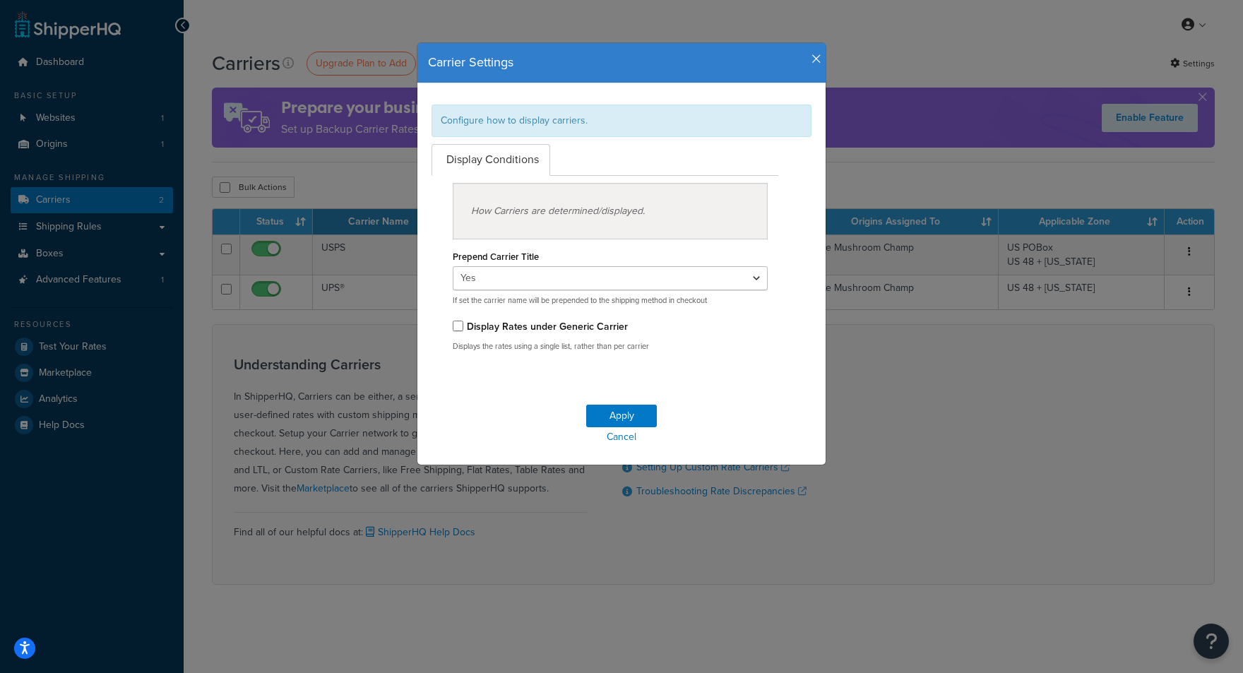
drag, startPoint x: 596, startPoint y: 207, endPoint x: 649, endPoint y: 211, distance: 52.4
click at [649, 211] on div "How Carriers are determined/displayed." at bounding box center [610, 211] width 315 height 57
click at [591, 206] on div "How Carriers are determined/displayed." at bounding box center [610, 211] width 315 height 57
click at [496, 251] on label "Prepend Carrier Title" at bounding box center [496, 256] width 86 height 11
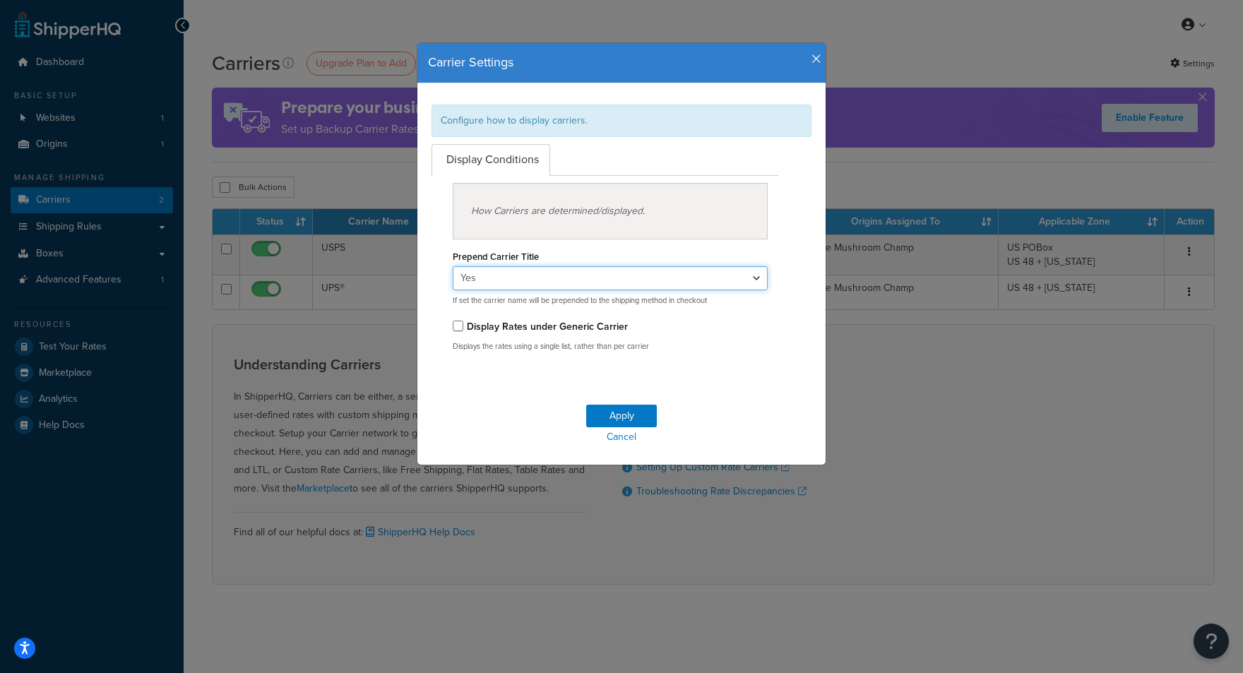
click at [496, 266] on select "Yes No" at bounding box center [610, 278] width 315 height 24
click at [492, 264] on div "Prepend Carrier Title Yes No If set the carrier name will be prepended to the s…" at bounding box center [610, 276] width 315 height 59
click at [491, 271] on select "Yes No" at bounding box center [610, 278] width 315 height 24
click at [424, 248] on div "How Carriers are determined/displayed. Prepend Carrier Title Yes No If set the …" at bounding box center [605, 269] width 368 height 187
click at [490, 266] on select "Yes No" at bounding box center [610, 278] width 315 height 24
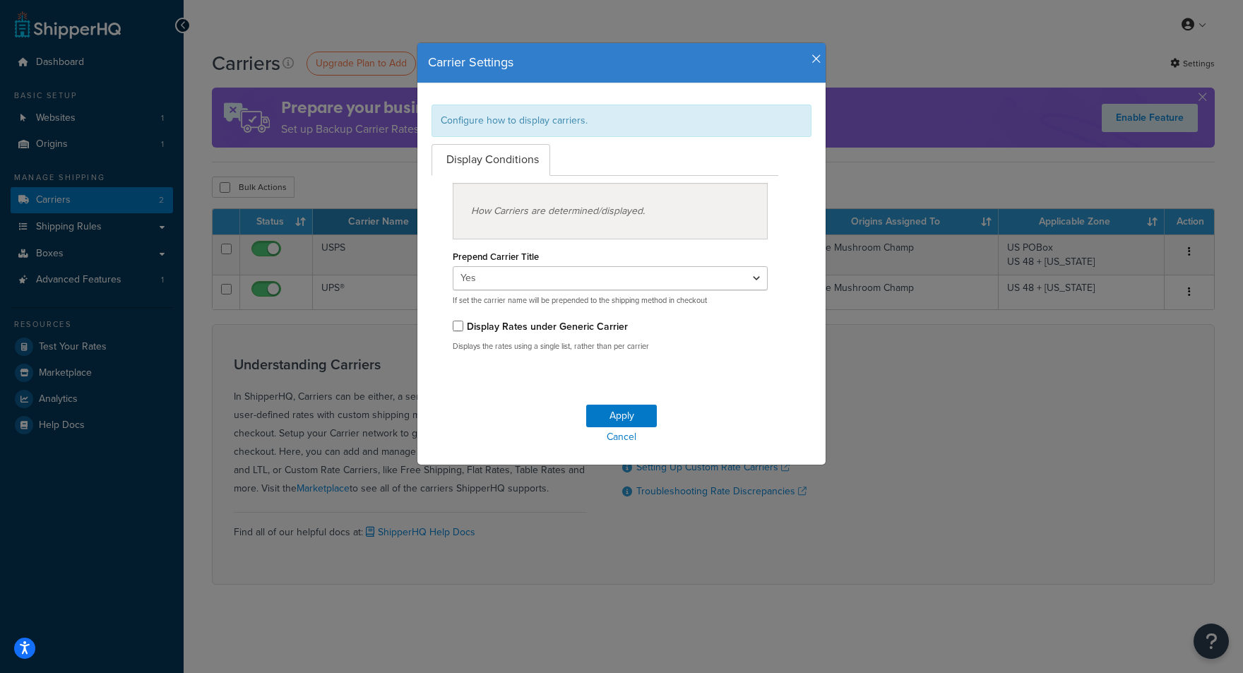
click at [430, 265] on div "How Carriers are determined/displayed. Prepend Carrier Title Yes No If set the …" at bounding box center [605, 269] width 368 height 187
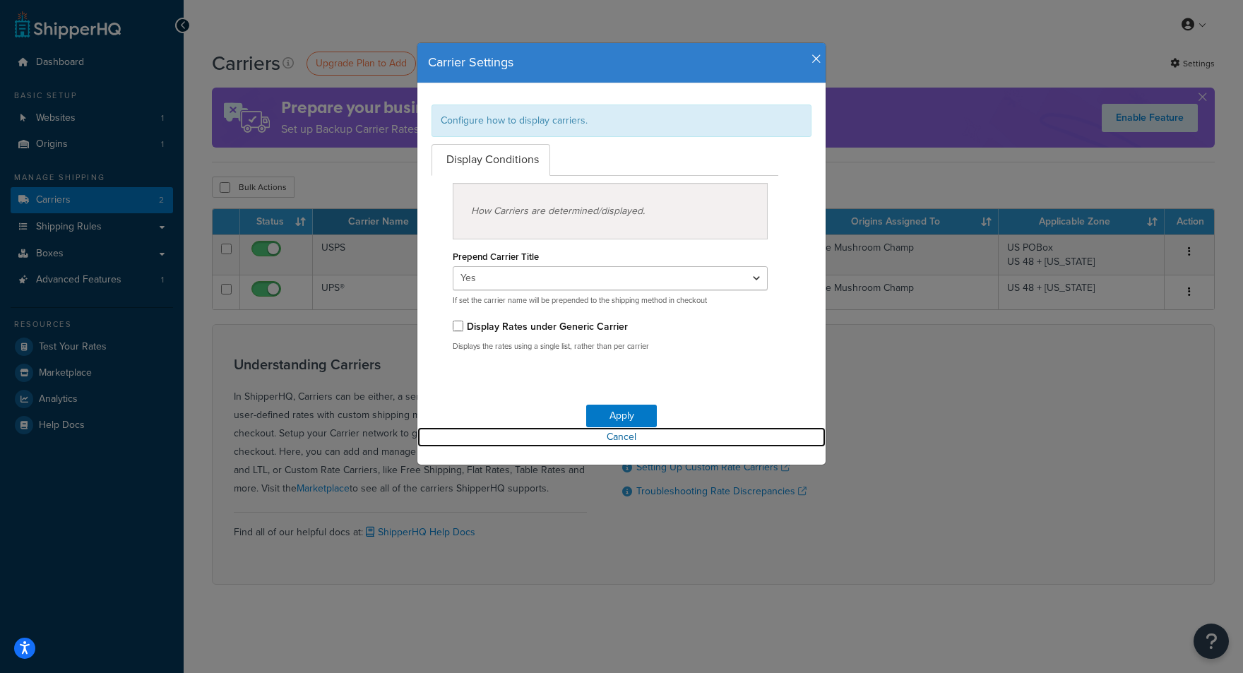
click at [610, 438] on link "Cancel" at bounding box center [622, 437] width 408 height 20
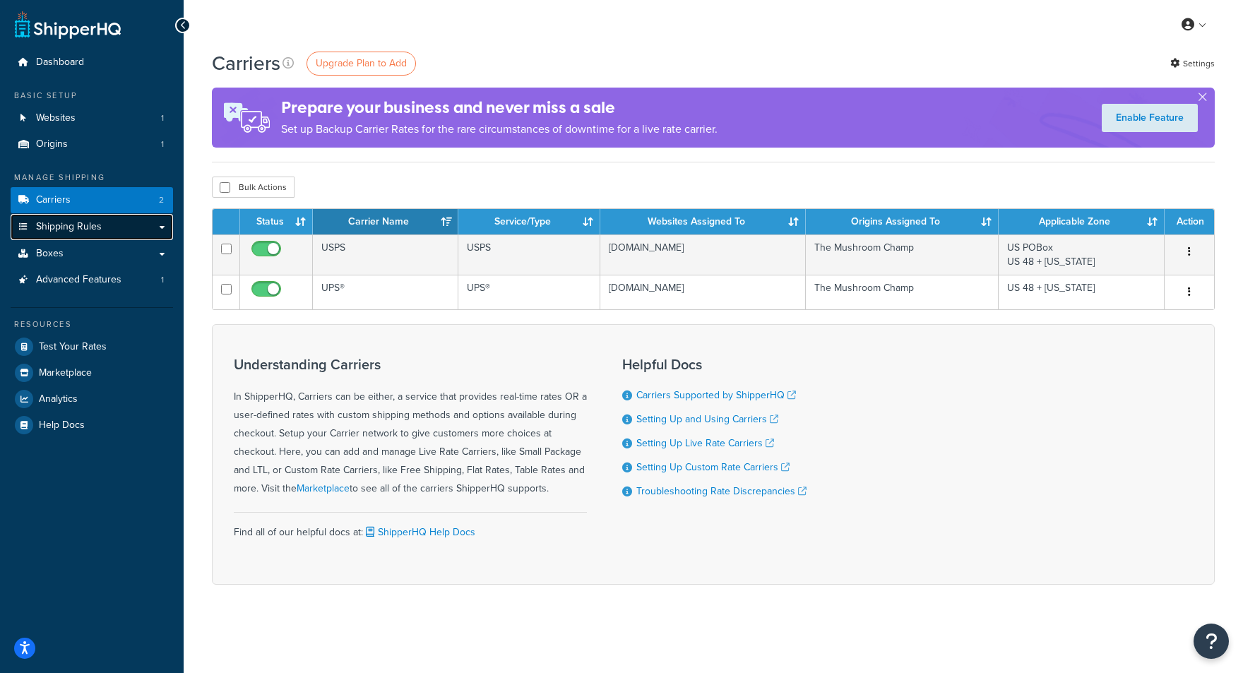
click at [137, 225] on link "Shipping Rules" at bounding box center [92, 227] width 162 height 26
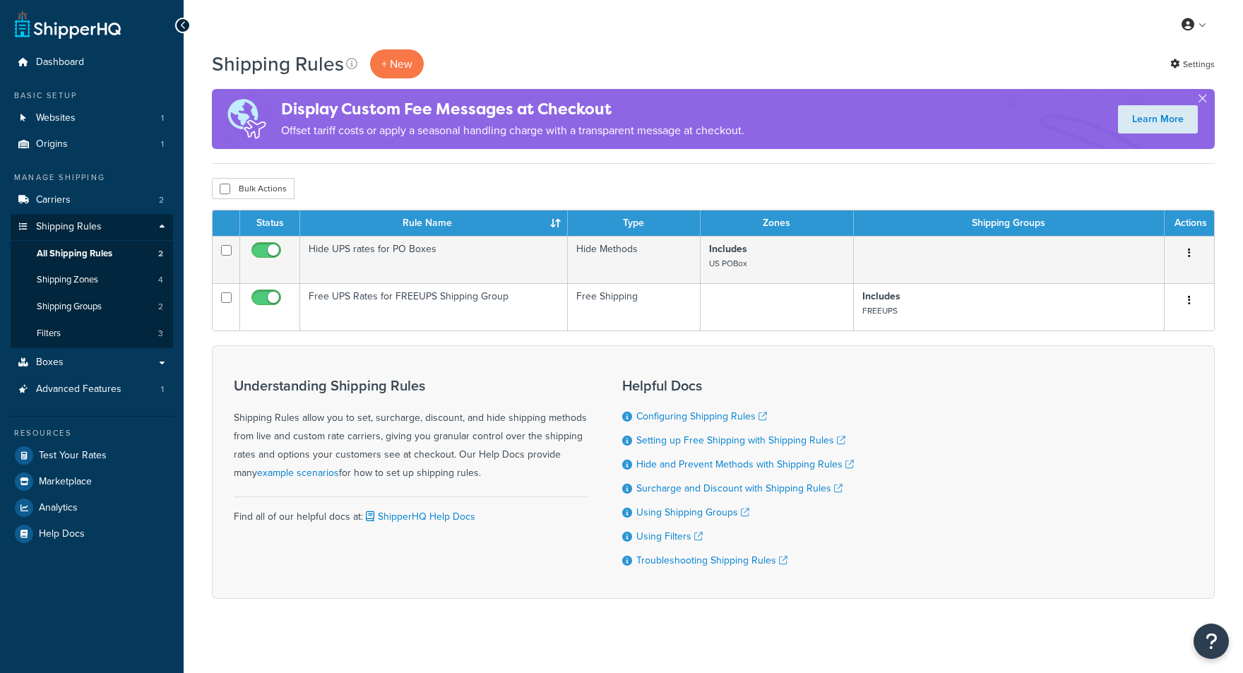
click at [104, 141] on link "Origins 1" at bounding box center [92, 144] width 162 height 26
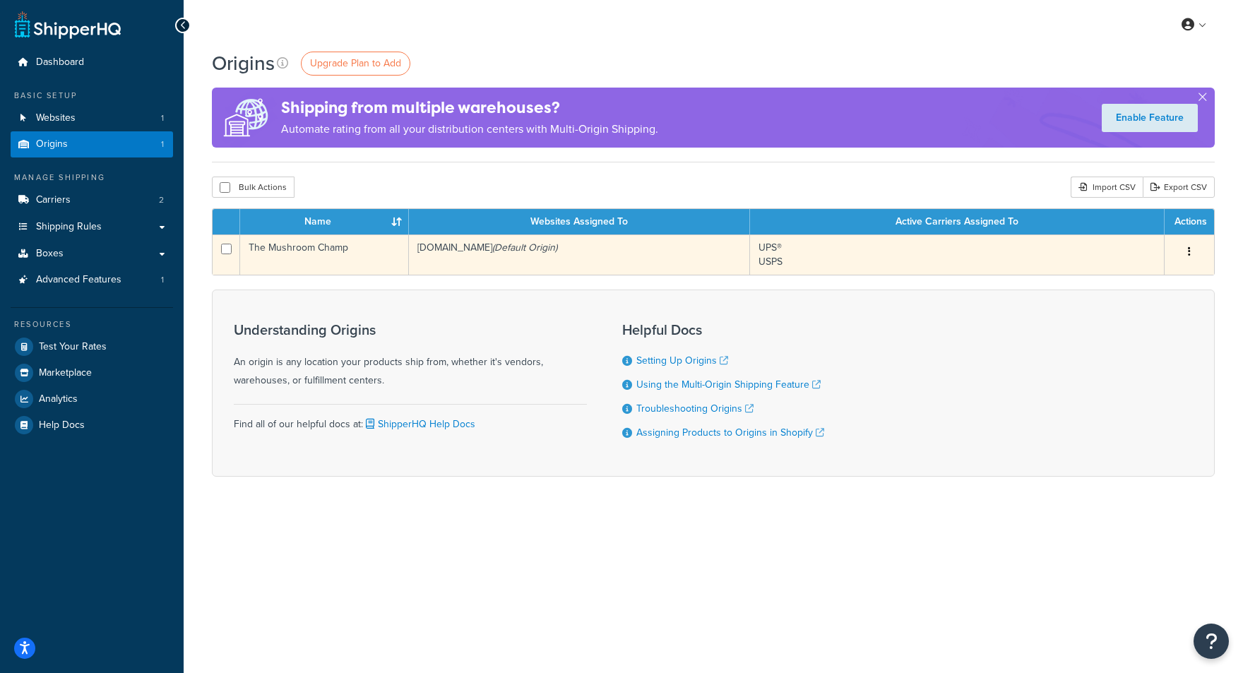
click at [557, 247] on icon "(Default Origin)" at bounding box center [524, 247] width 65 height 15
click at [374, 249] on td "The Mushroom Champ" at bounding box center [324, 255] width 169 height 40
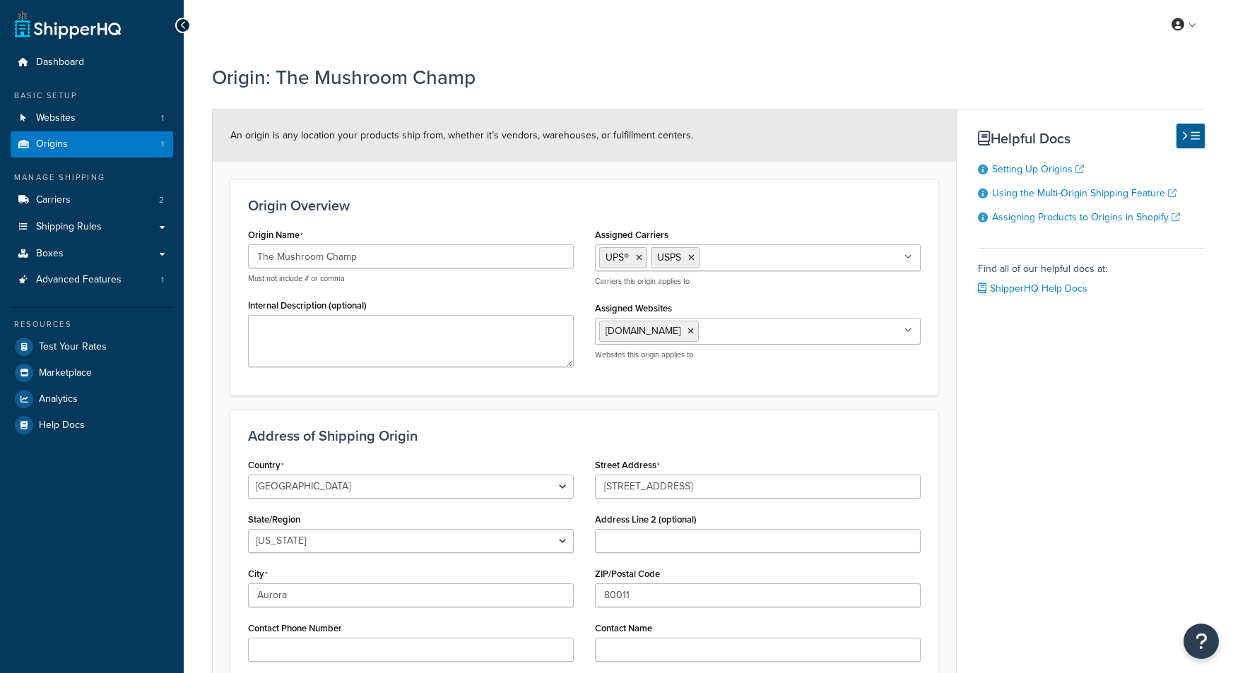
select select "6"
click at [81, 276] on span "Advanced Features" at bounding box center [78, 280] width 85 height 12
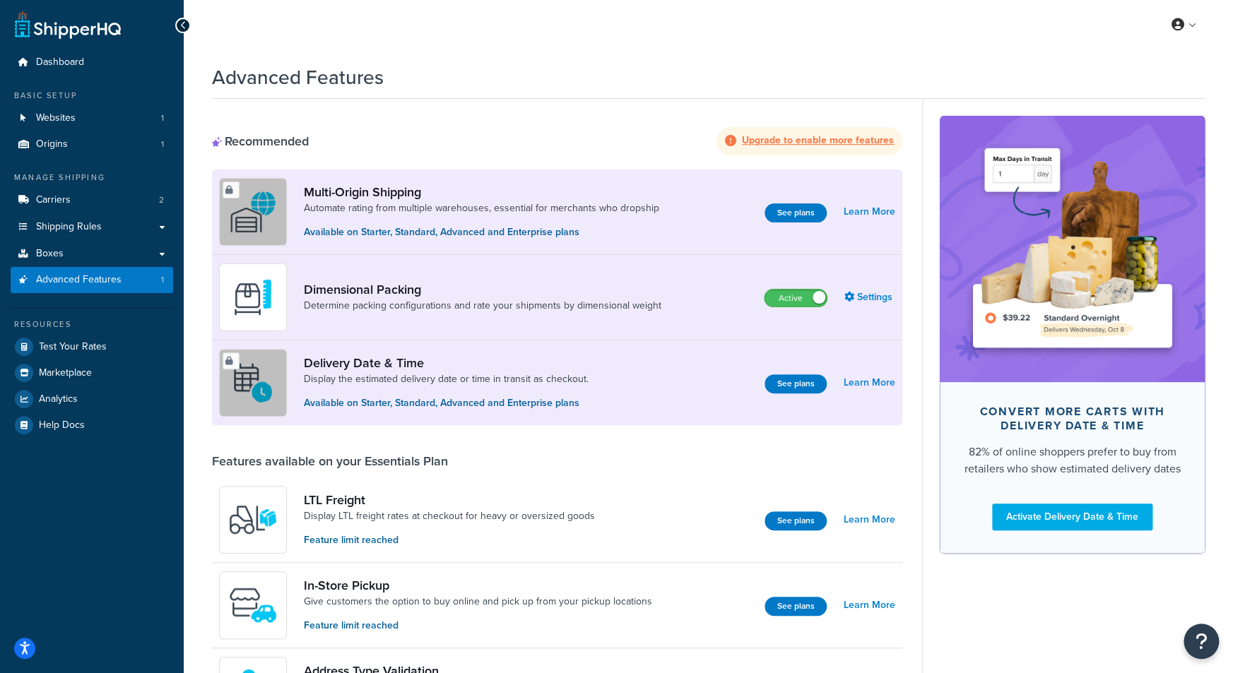
click at [736, 138] on icon at bounding box center [730, 140] width 11 height 11
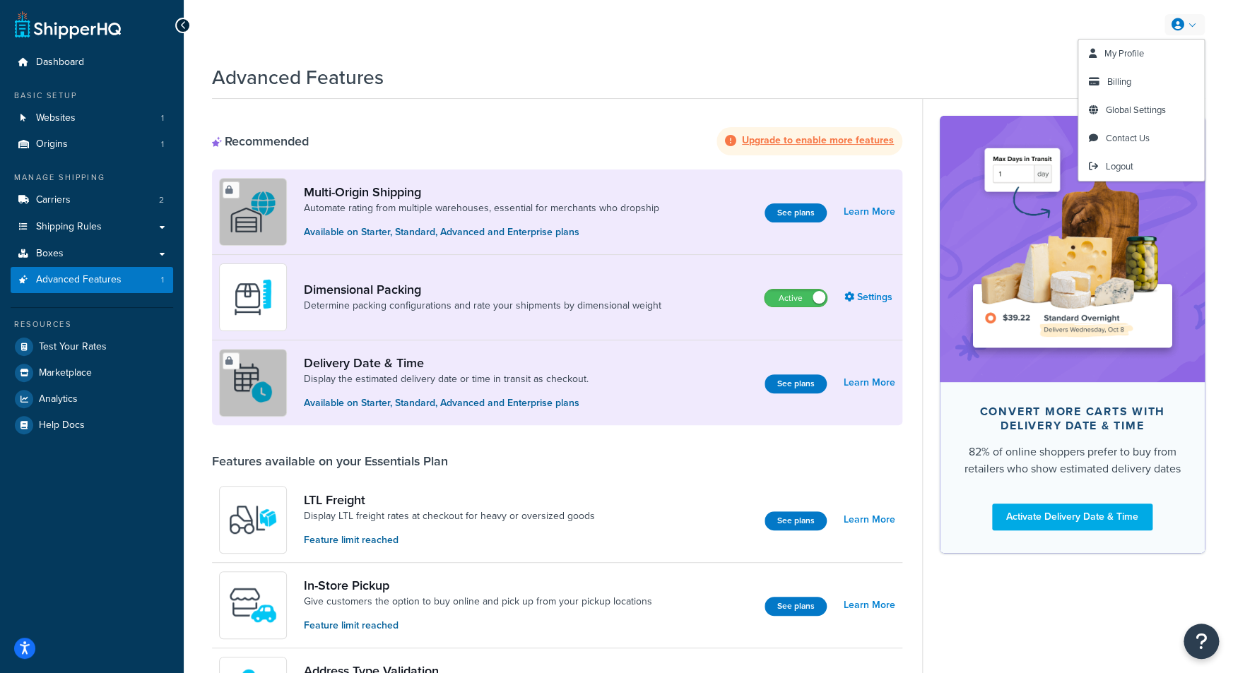
click at [1183, 20] on icon at bounding box center [1177, 24] width 13 height 13
click at [1142, 110] on span "Global Settings" at bounding box center [1136, 109] width 60 height 13
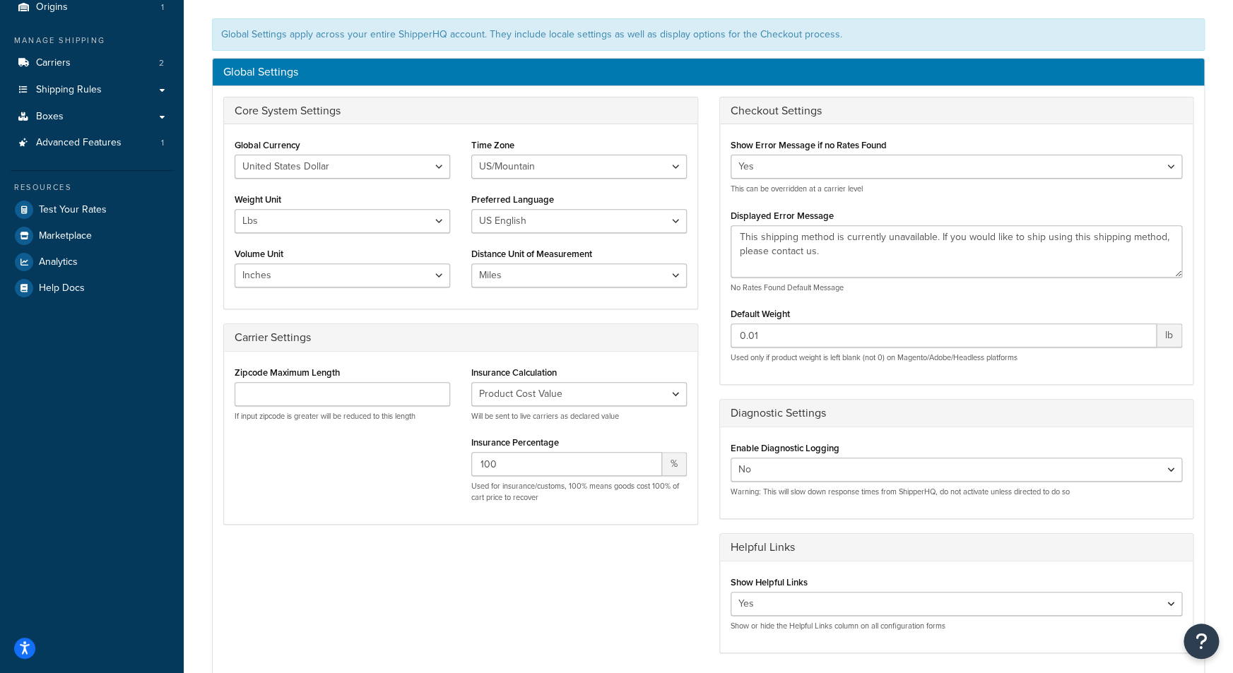
scroll to position [141, 0]
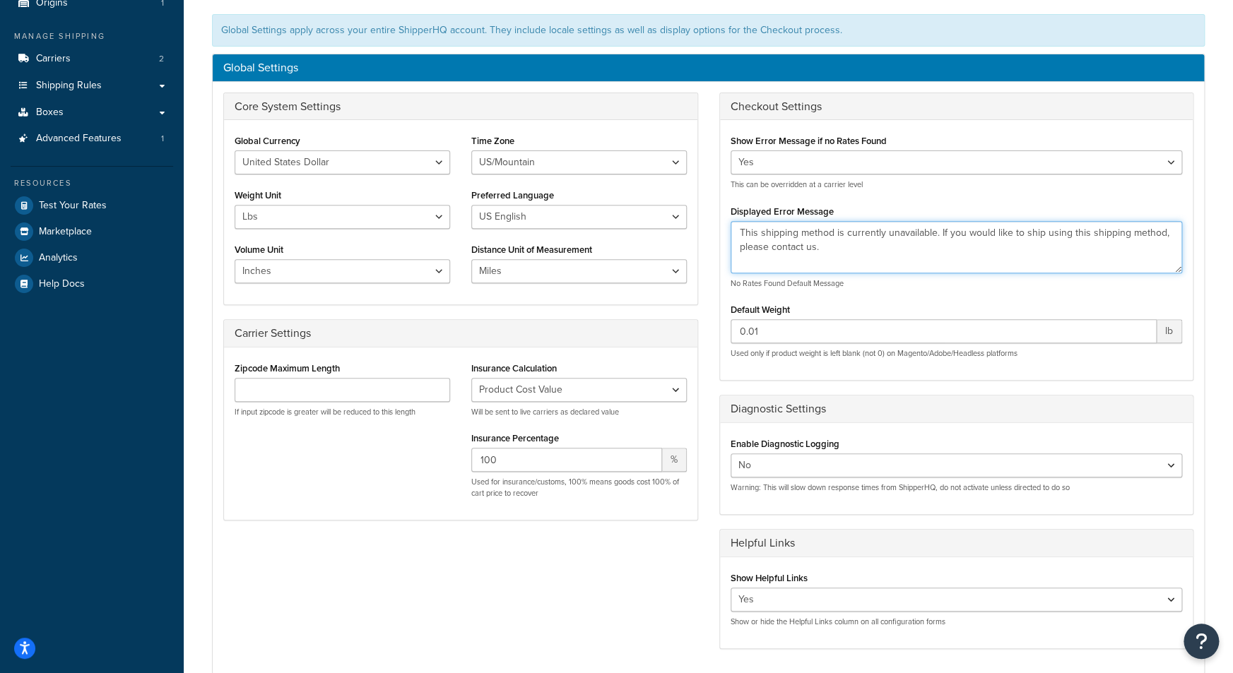
click at [819, 242] on textarea "This shipping method is currently unavailable. If you would like to ship using …" at bounding box center [956, 247] width 452 height 52
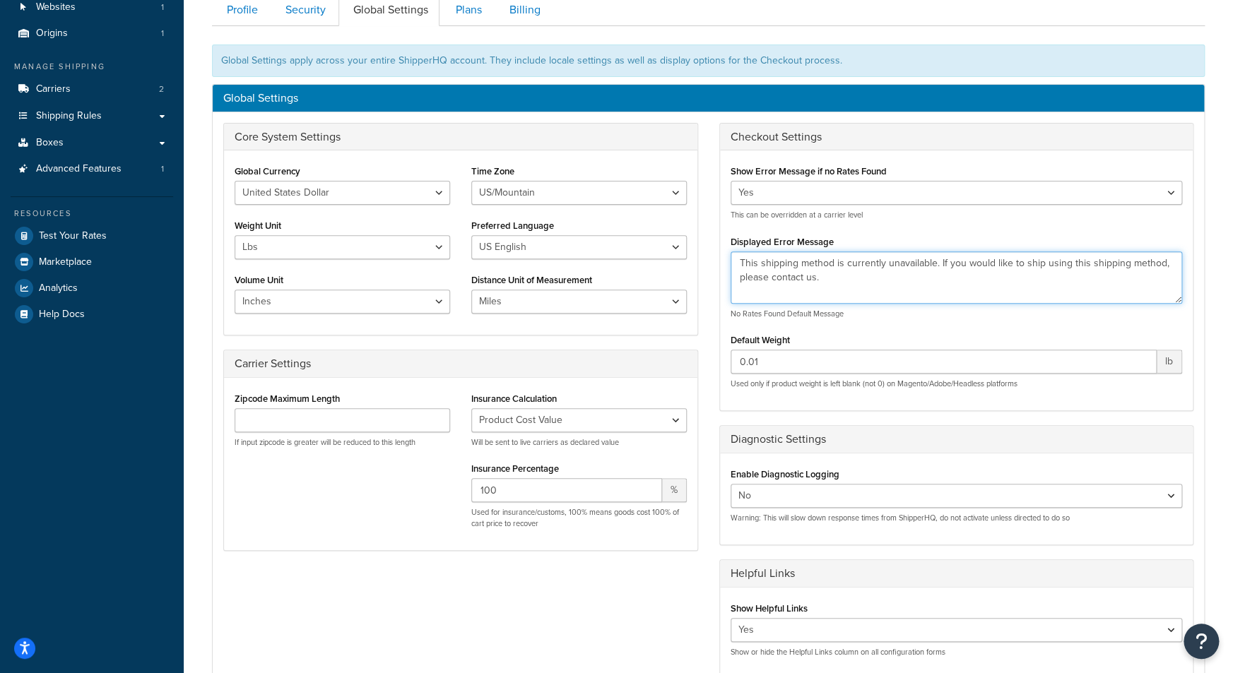
scroll to position [57, 0]
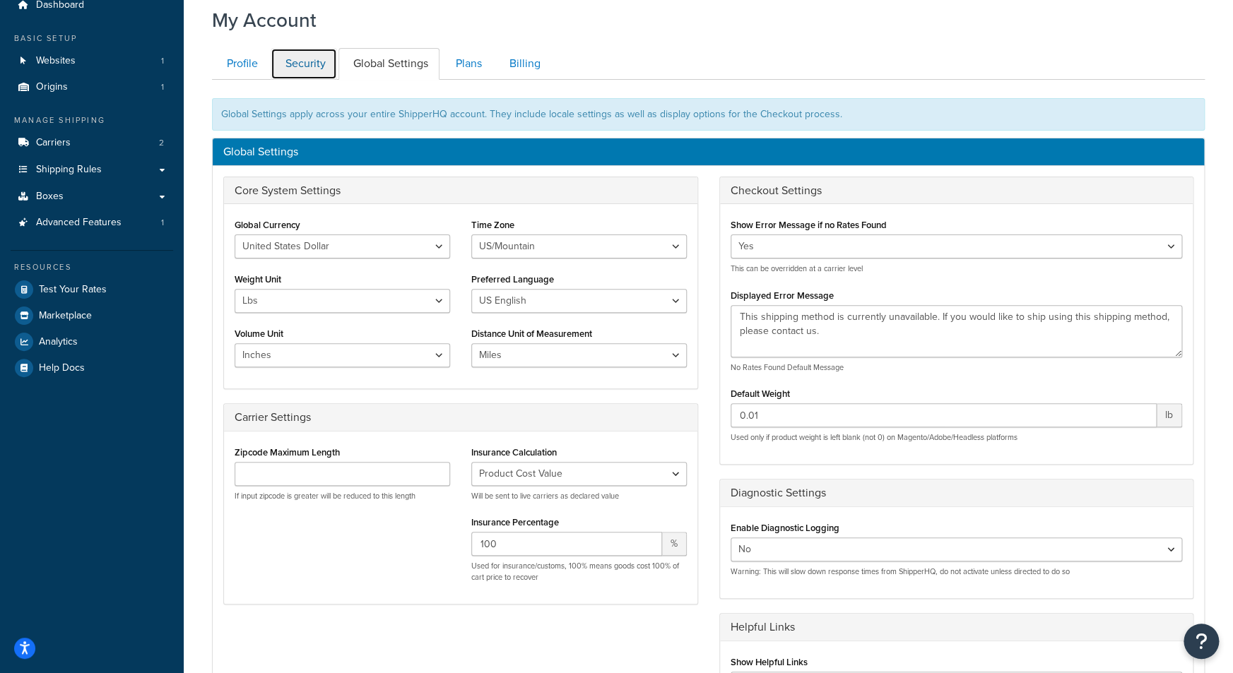
click at [321, 68] on link "Security" at bounding box center [304, 64] width 66 height 32
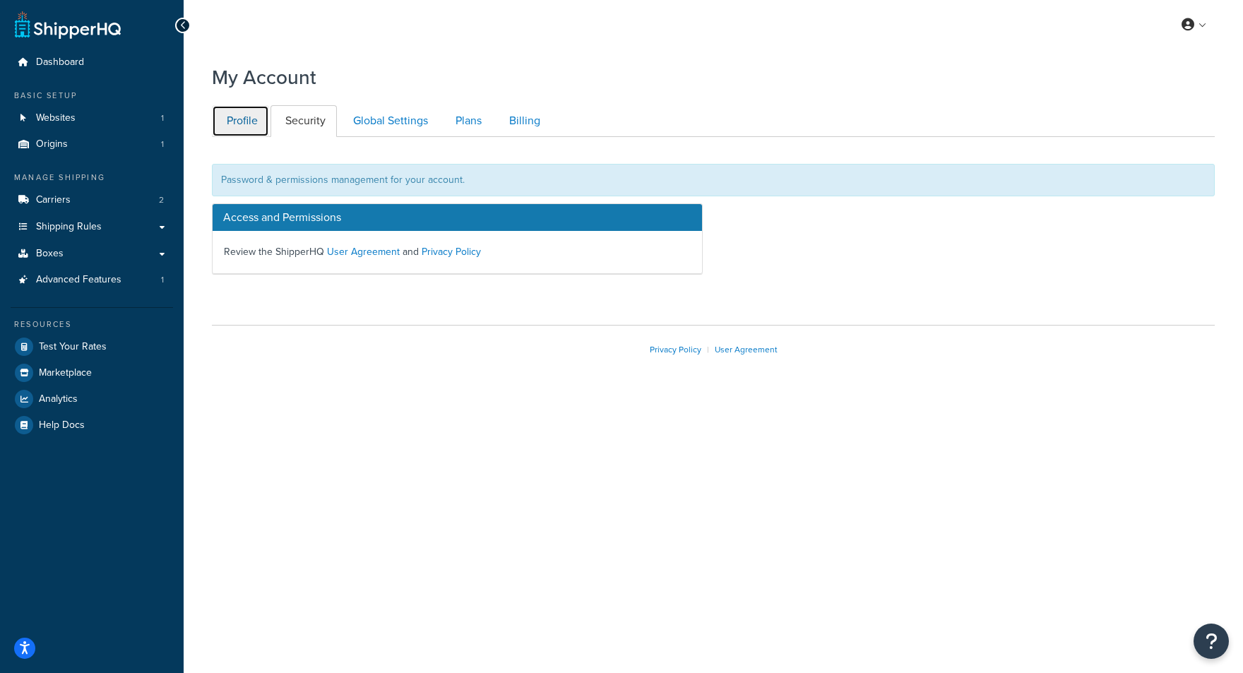
click at [237, 118] on link "Profile" at bounding box center [240, 121] width 57 height 32
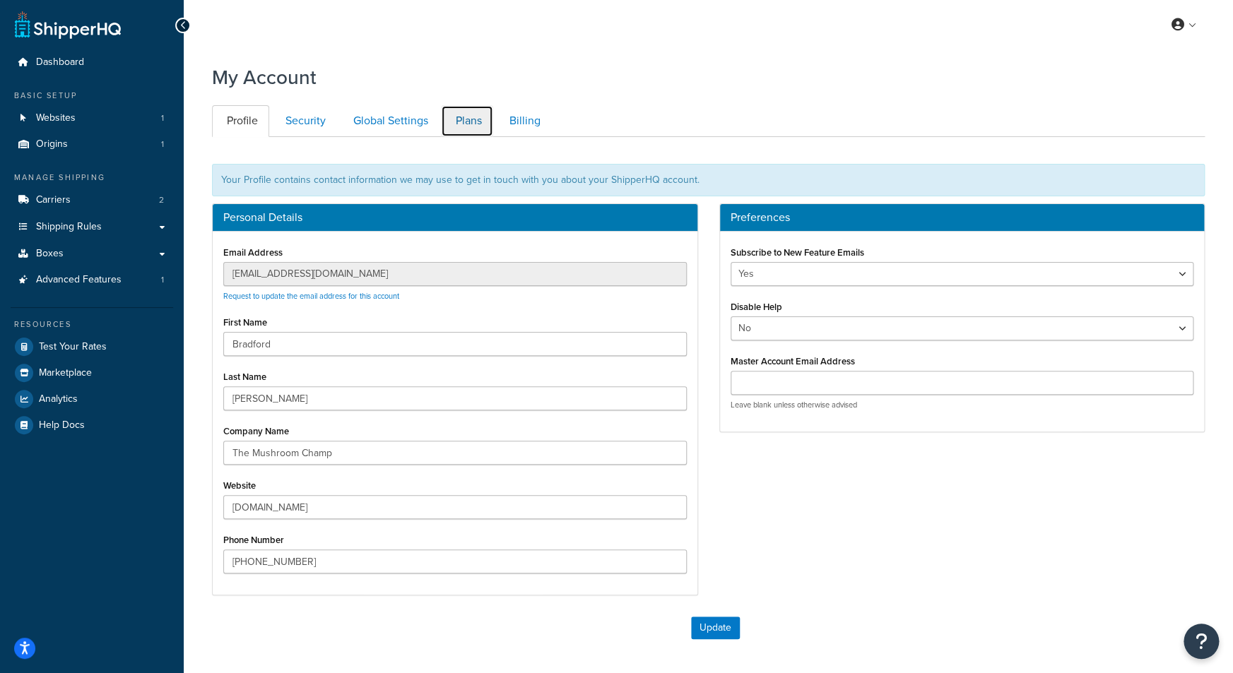
click at [468, 112] on link "Plans" at bounding box center [467, 121] width 52 height 32
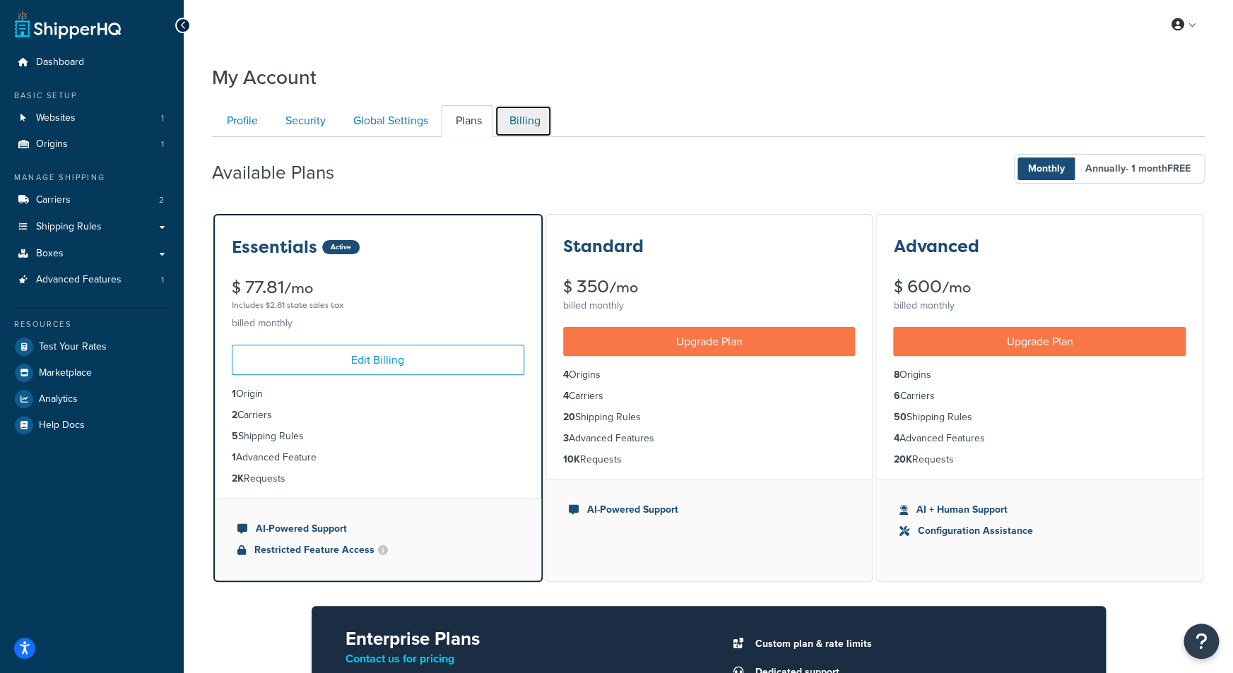
click at [526, 119] on link "Billing" at bounding box center [523, 121] width 57 height 32
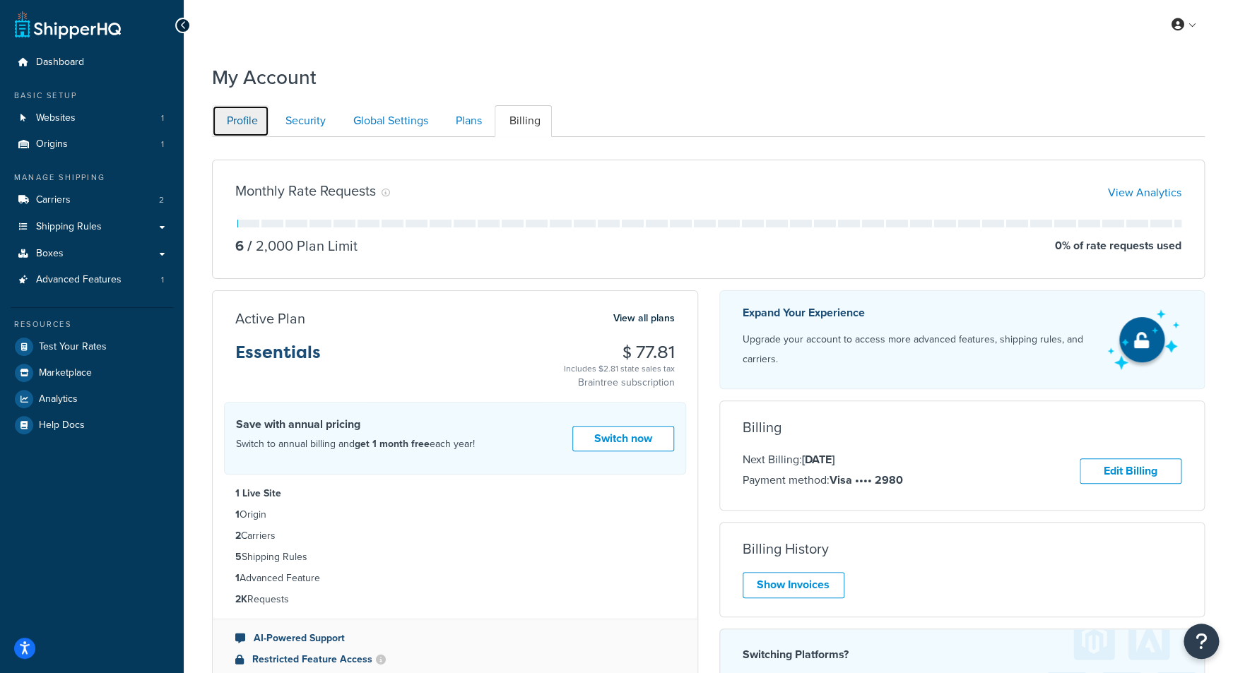
click at [244, 114] on link "Profile" at bounding box center [240, 121] width 57 height 32
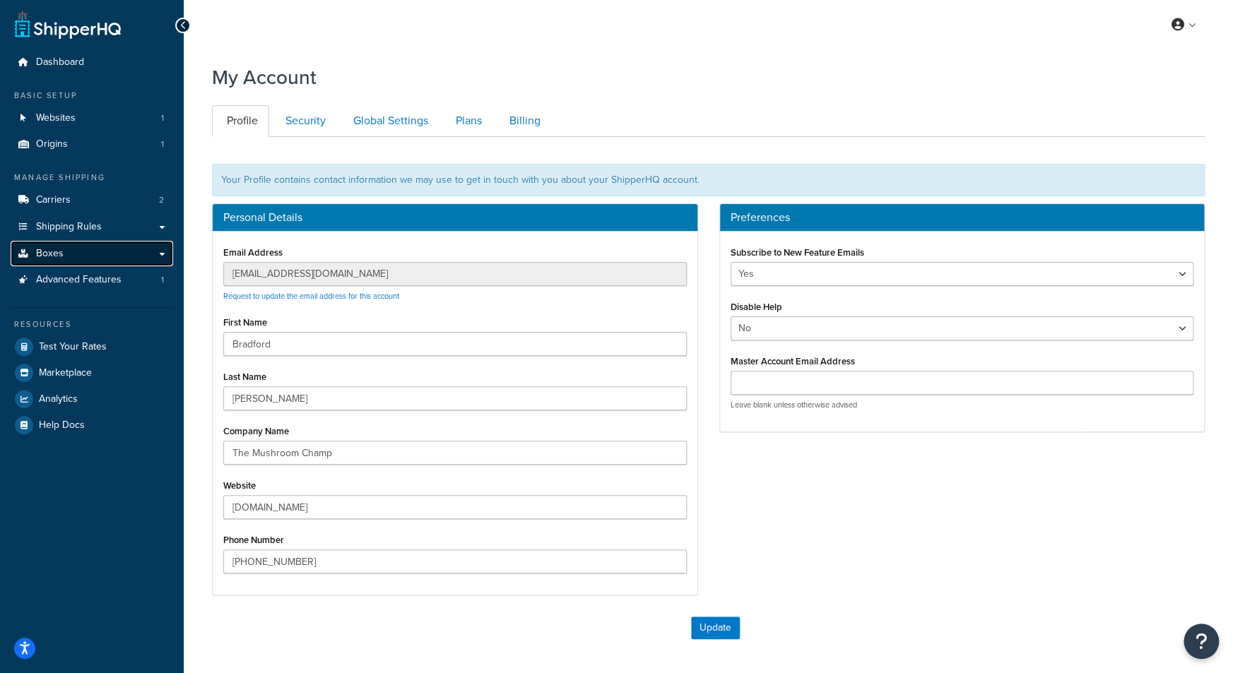
click at [162, 250] on link "Boxes" at bounding box center [92, 254] width 162 height 26
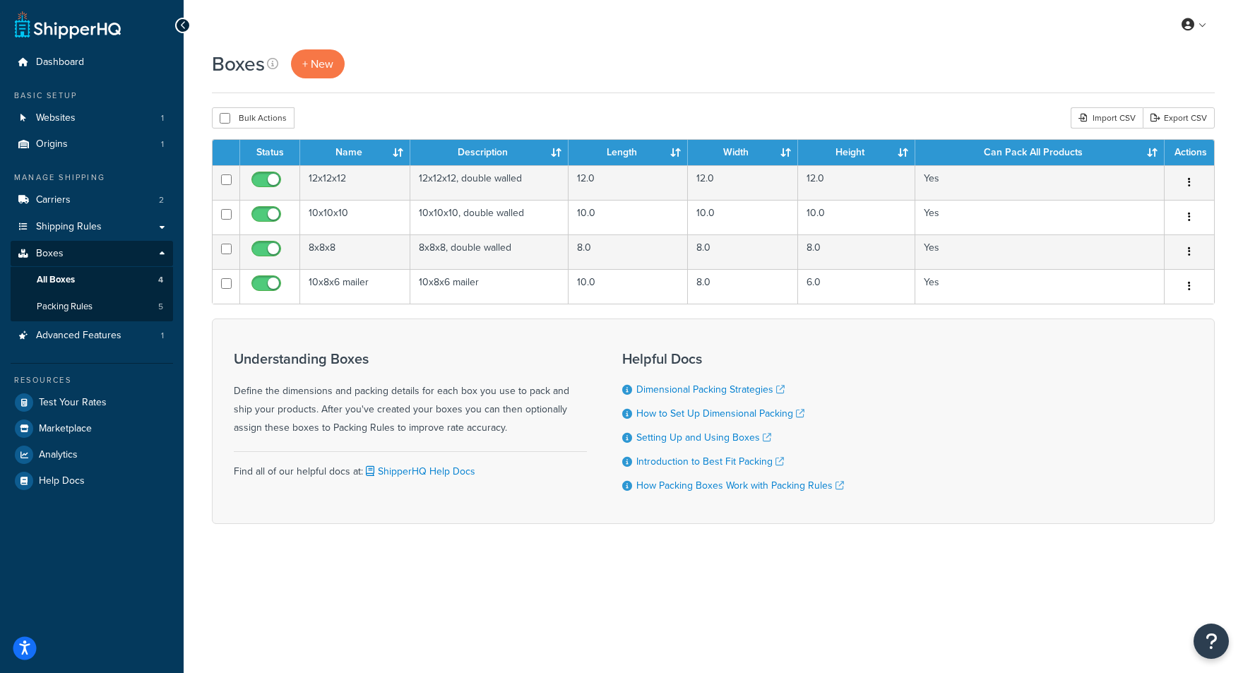
click at [21, 651] on icon "Open accessiBe: accessibility options, statement and help" at bounding box center [24, 648] width 11 height 15
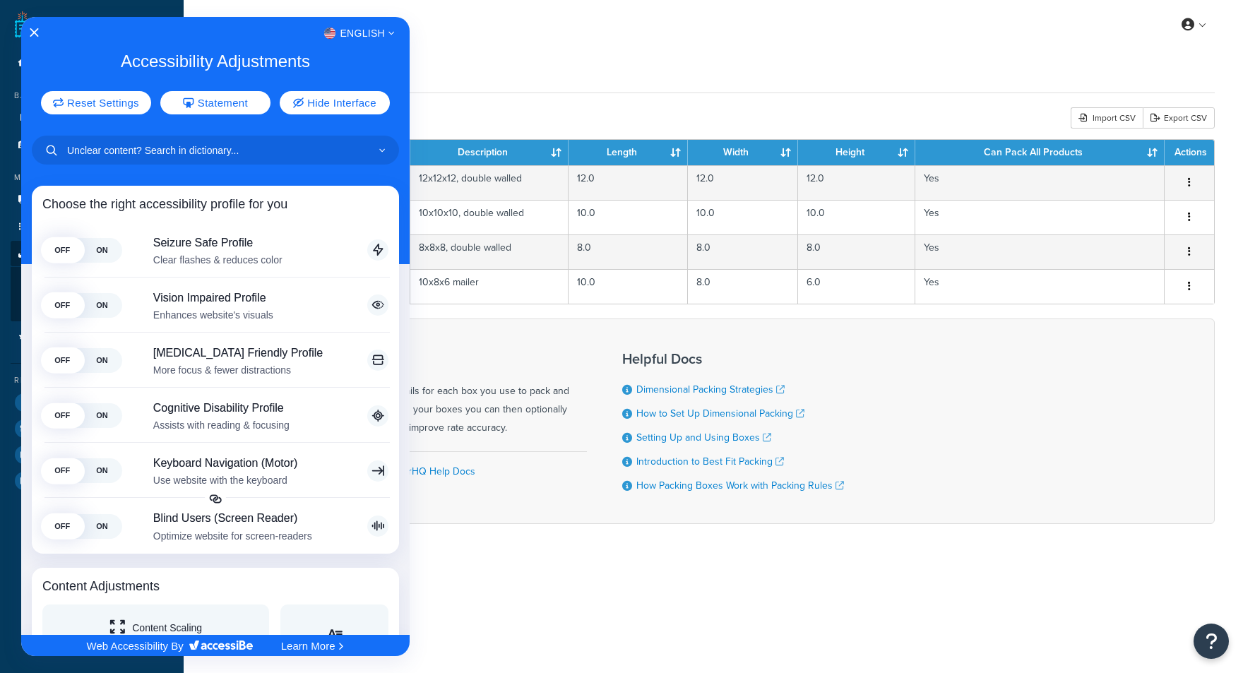
click at [462, 30] on div at bounding box center [621, 336] width 1243 height 673
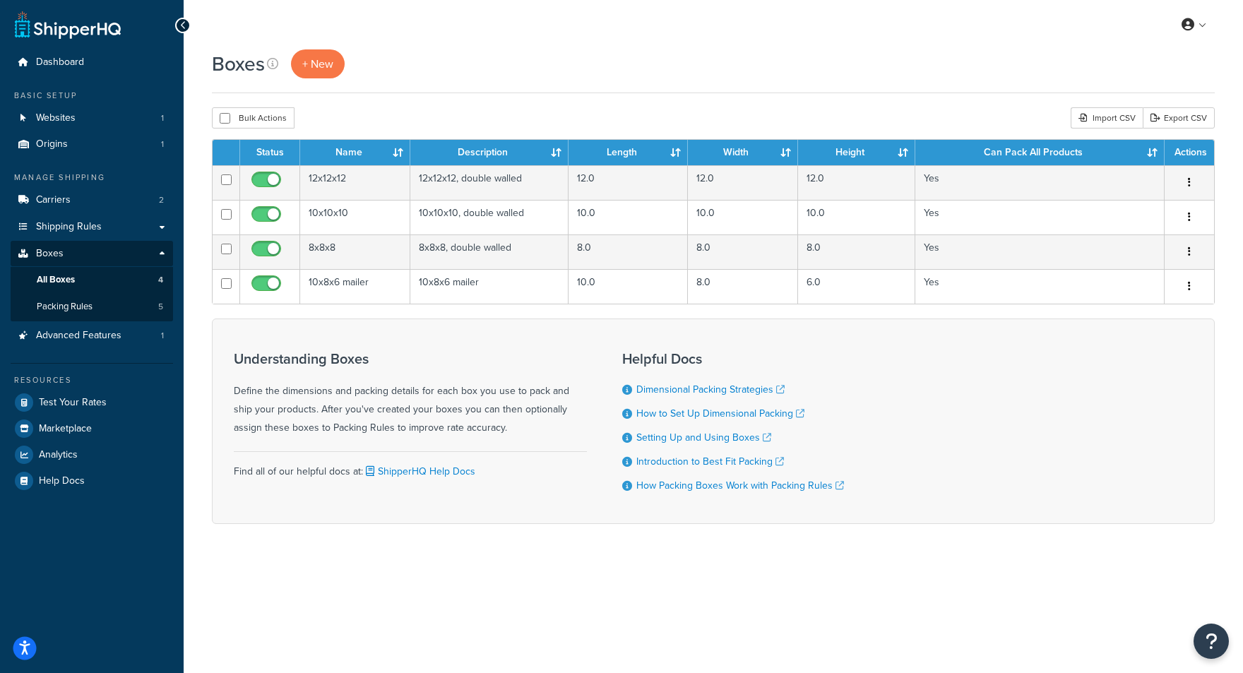
click at [20, 649] on icon "Open accessiBe: accessibility options, statement and help" at bounding box center [24, 648] width 11 height 15
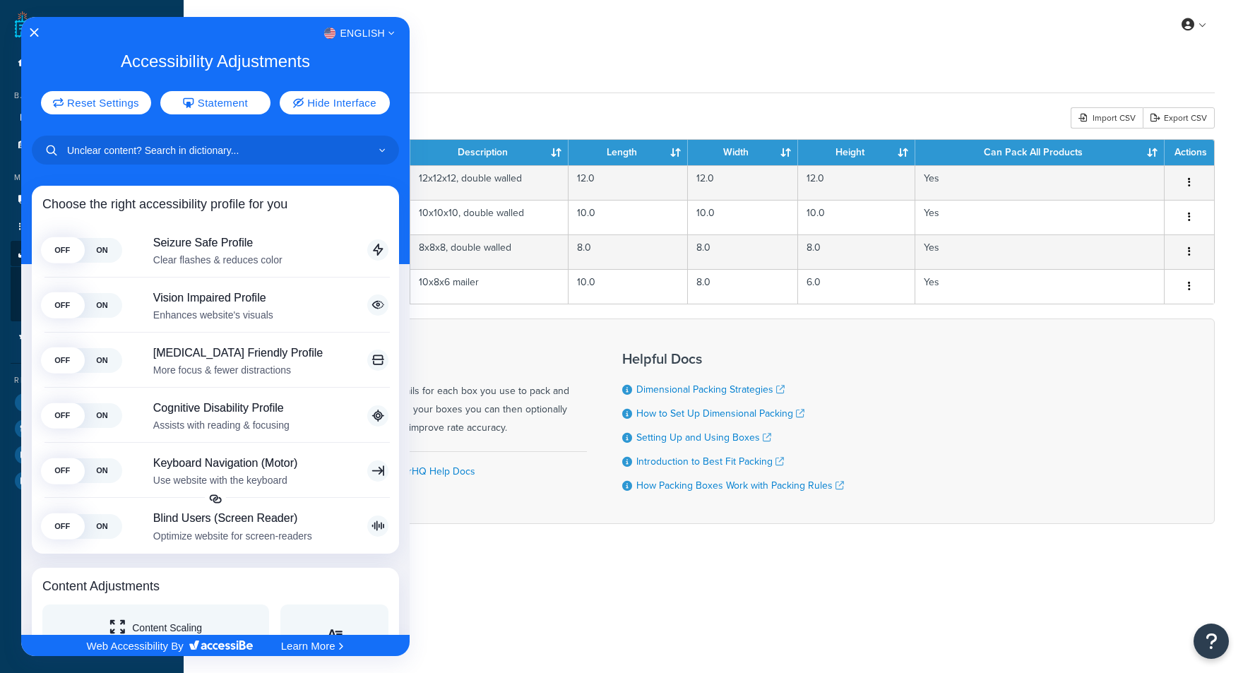
click at [574, 562] on div at bounding box center [621, 336] width 1243 height 673
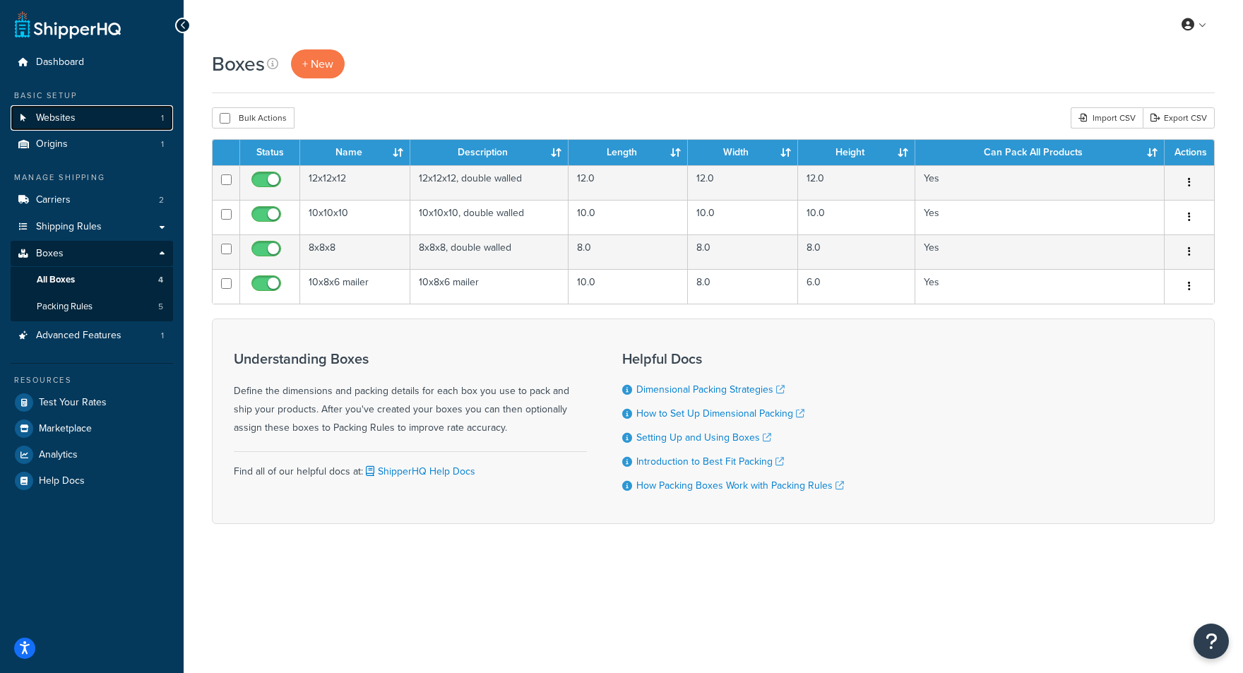
click at [57, 114] on span "Websites" at bounding box center [56, 118] width 40 height 12
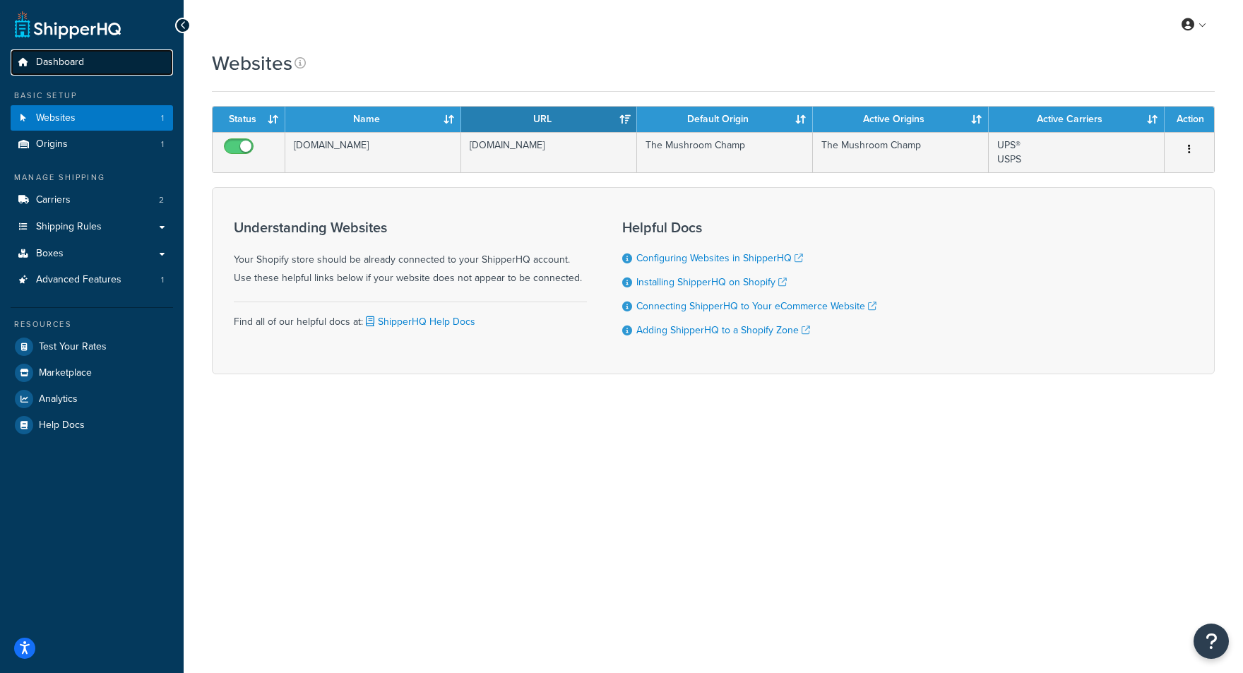
click at [98, 52] on link "Dashboard" at bounding box center [92, 62] width 162 height 26
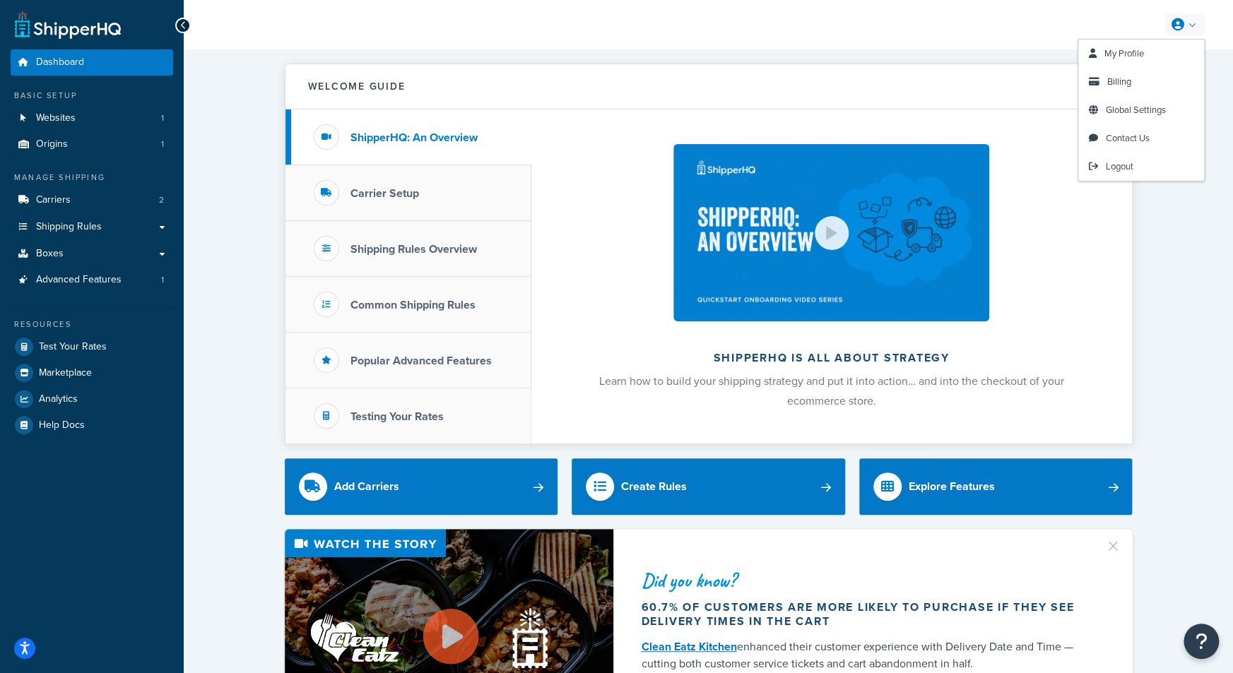
click at [1193, 20] on link at bounding box center [1184, 24] width 40 height 21
click at [1135, 108] on span "Global Settings" at bounding box center [1136, 109] width 60 height 13
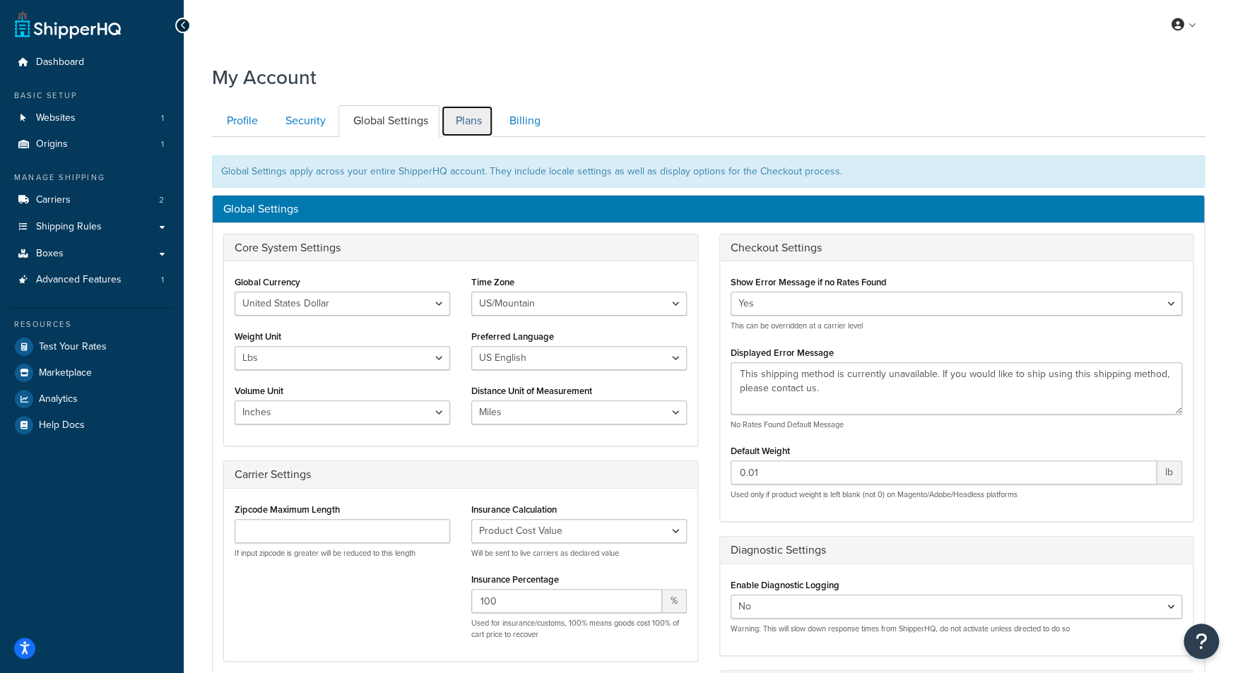
click at [466, 117] on link "Plans" at bounding box center [467, 121] width 52 height 32
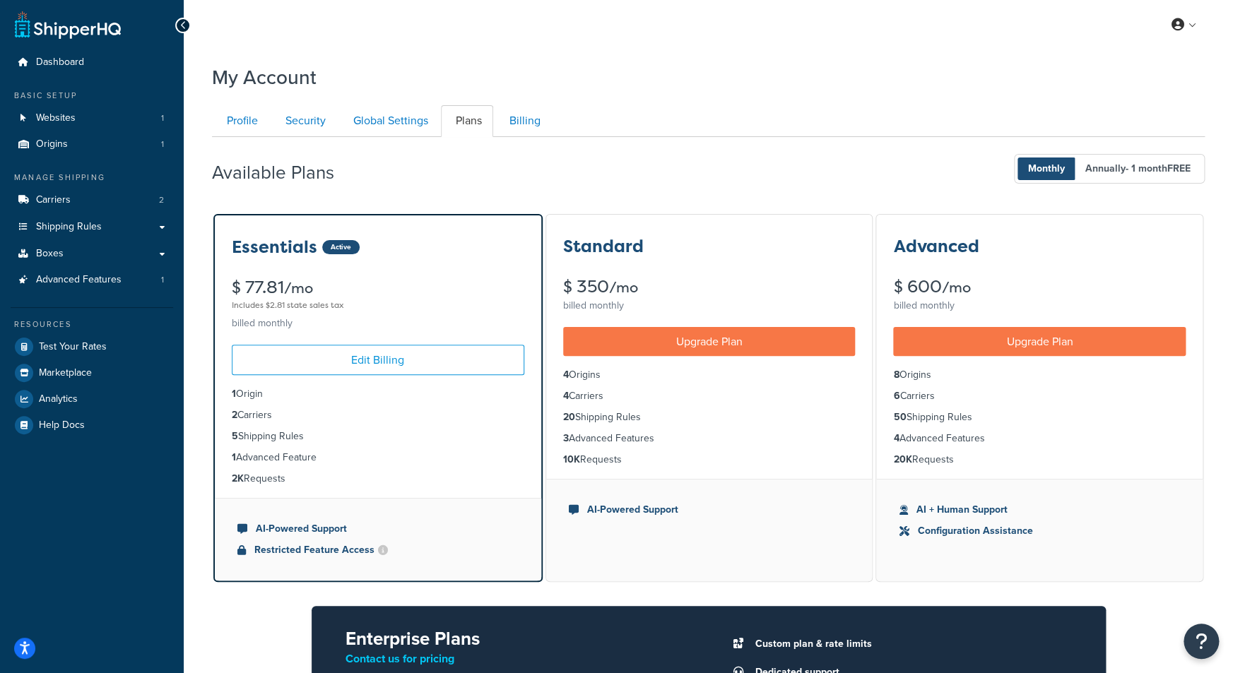
scroll to position [136, 0]
